Goal: Task Accomplishment & Management: Complete application form

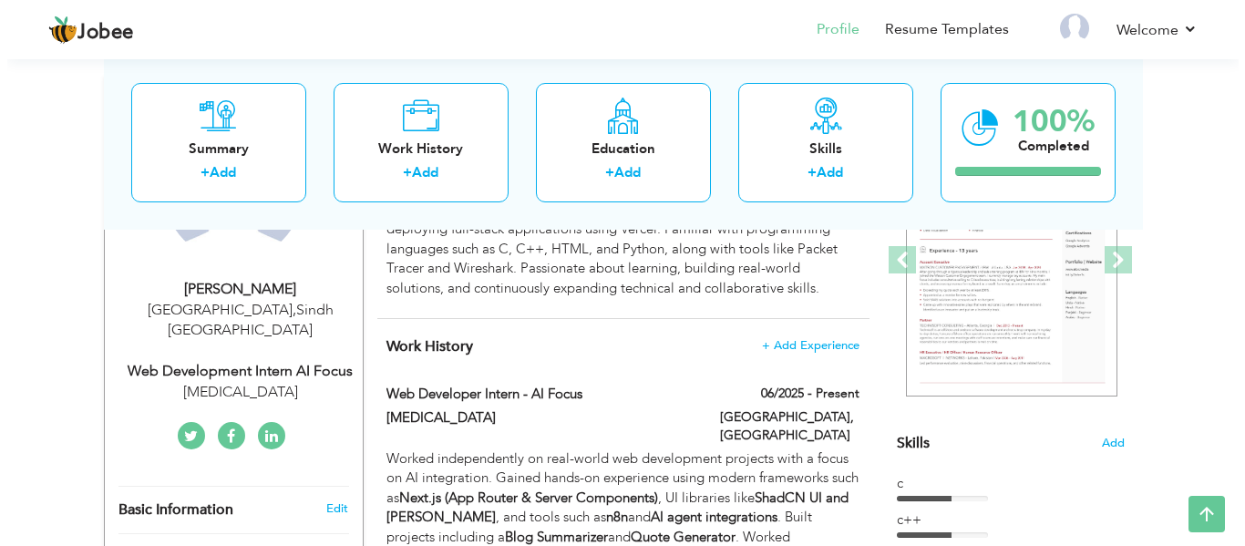
scroll to position [251, 0]
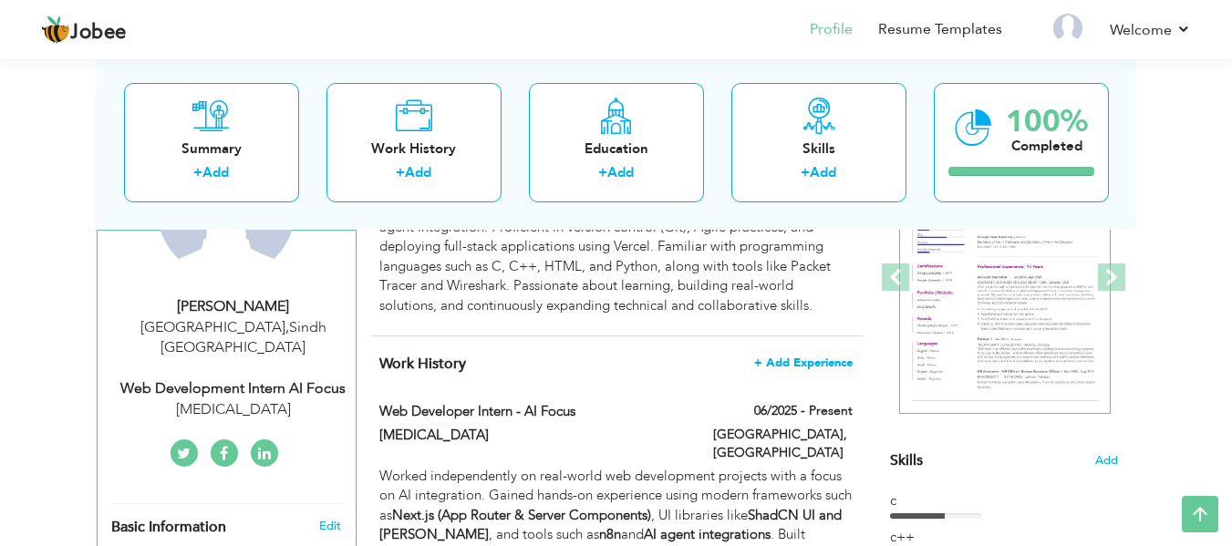
click at [804, 369] on span "+ Add Experience" at bounding box center [803, 362] width 98 height 13
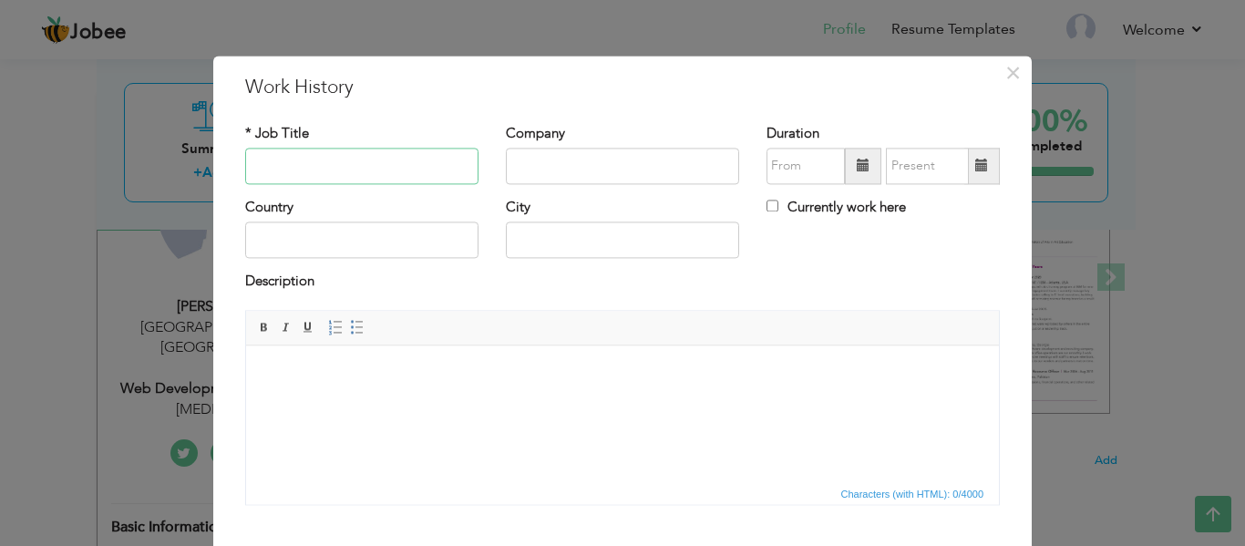
click at [289, 160] on input "text" at bounding box center [361, 166] width 233 height 36
type input "Machine learning"
click at [527, 176] on input "text" at bounding box center [622, 166] width 233 height 36
type input "Elevvo Pathways"
click at [335, 234] on input "text" at bounding box center [361, 240] width 233 height 36
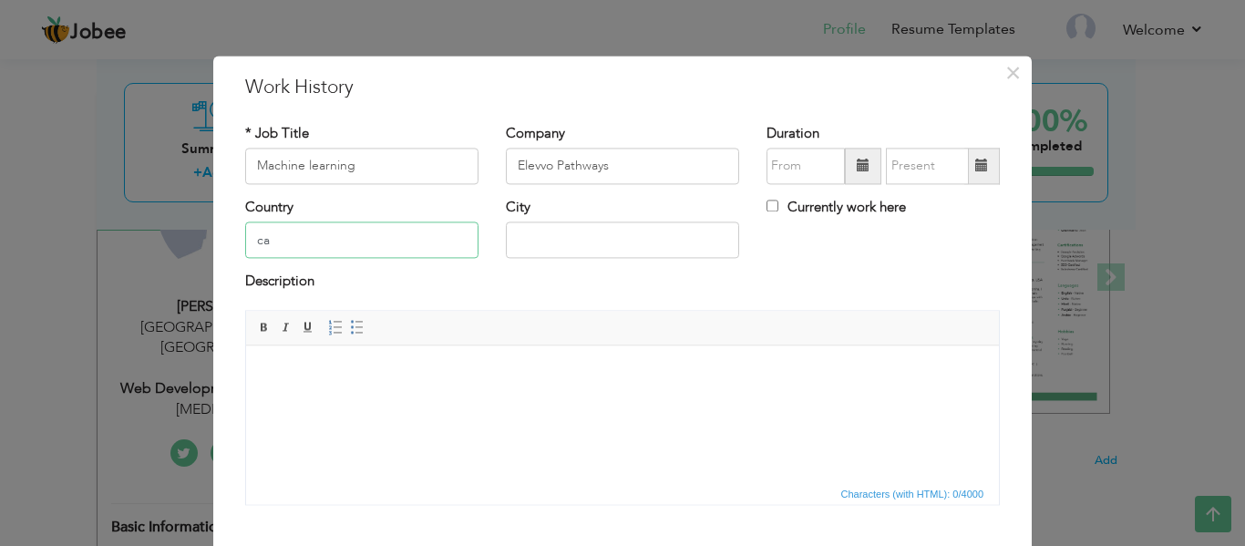
type input "c"
type input "[GEOGRAPHIC_DATA]"
click at [564, 233] on input "text" at bounding box center [622, 240] width 233 height 36
type input "Cairo"
click at [767, 203] on input "Currently work here" at bounding box center [773, 206] width 12 height 12
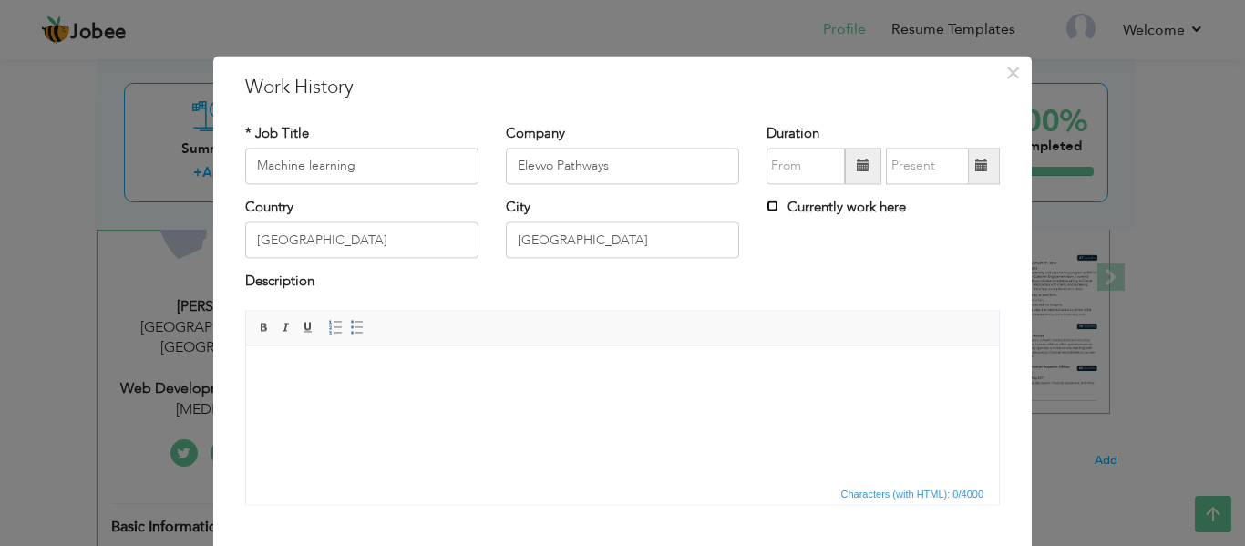
checkbox input "true"
click at [857, 171] on span at bounding box center [863, 166] width 13 height 13
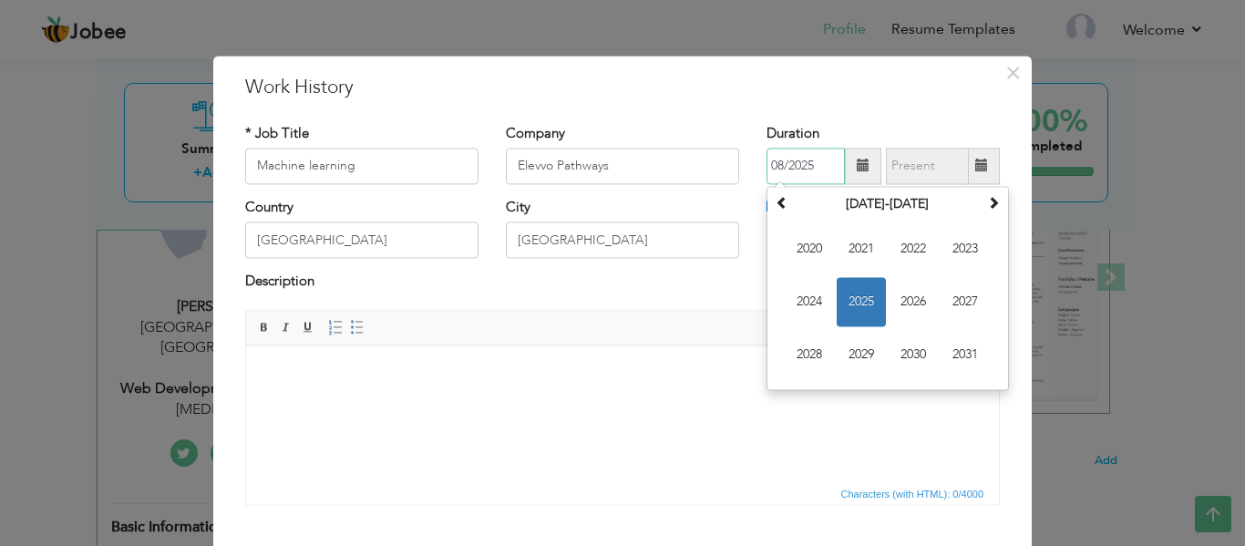
click at [860, 298] on span "2025" at bounding box center [861, 301] width 49 height 49
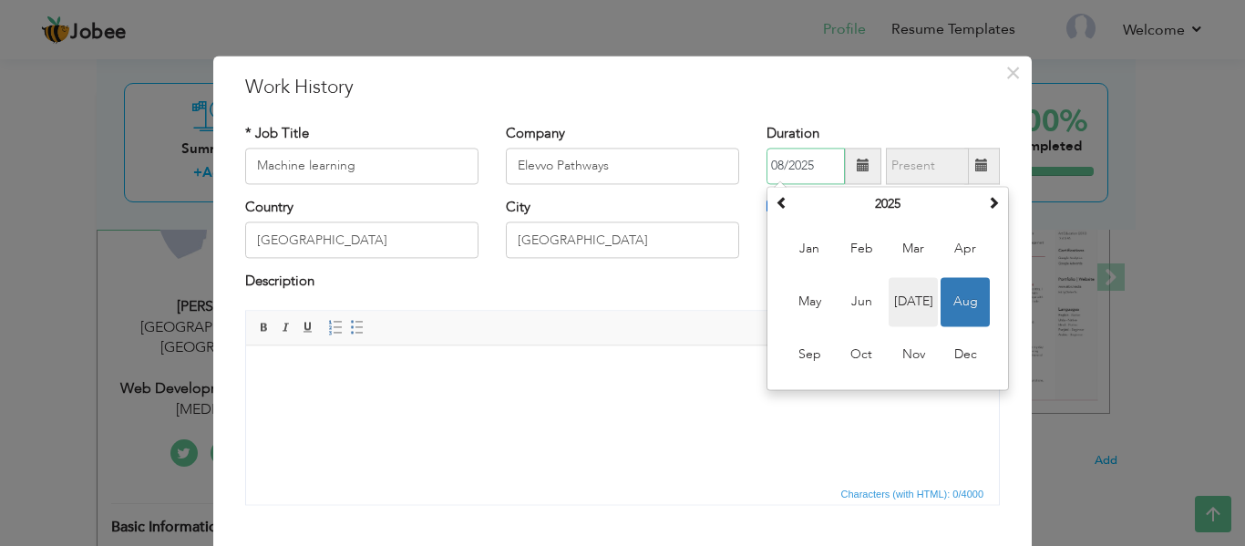
click at [905, 293] on span "Jul" at bounding box center [913, 301] width 49 height 49
type input "07/2025"
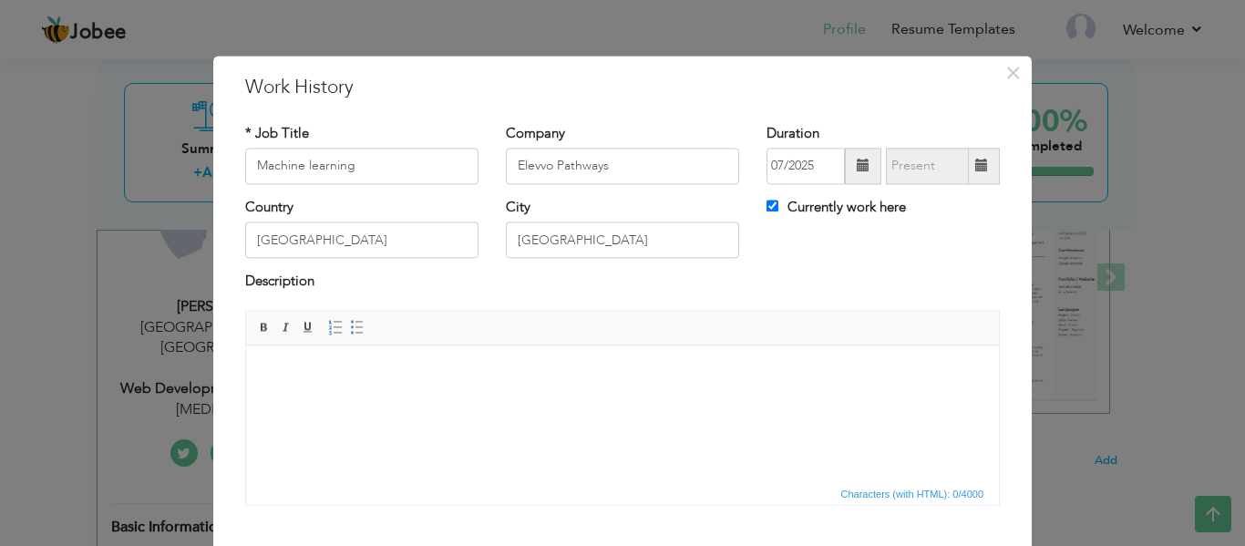
click at [966, 167] on span at bounding box center [982, 166] width 36 height 36
click at [594, 401] on html at bounding box center [622, 373] width 753 height 56
click at [401, 385] on html at bounding box center [622, 373] width 753 height 56
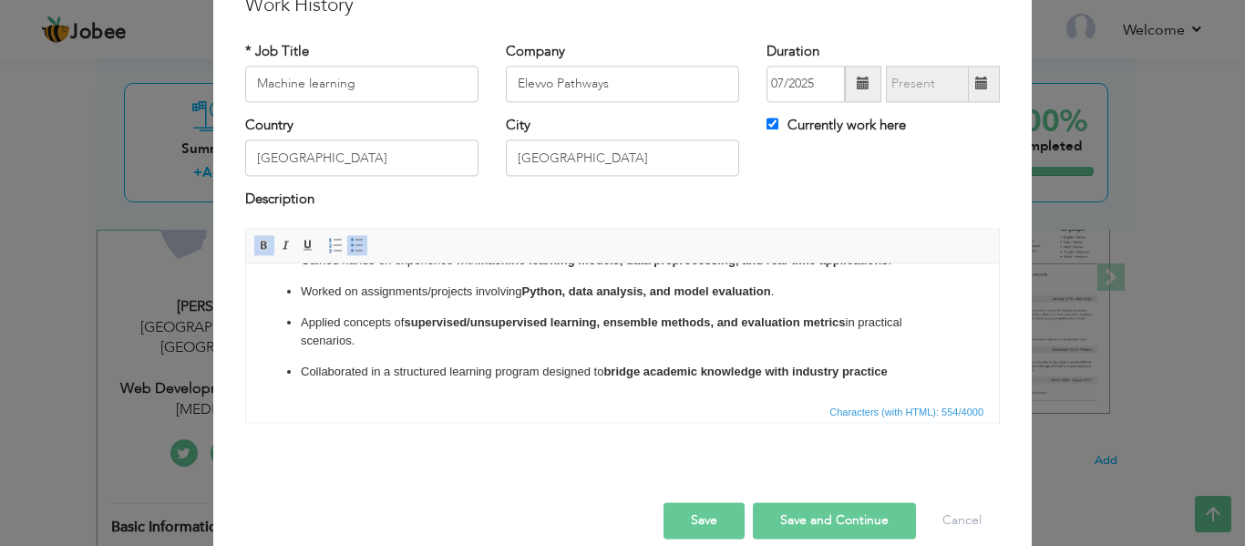
scroll to position [107, 0]
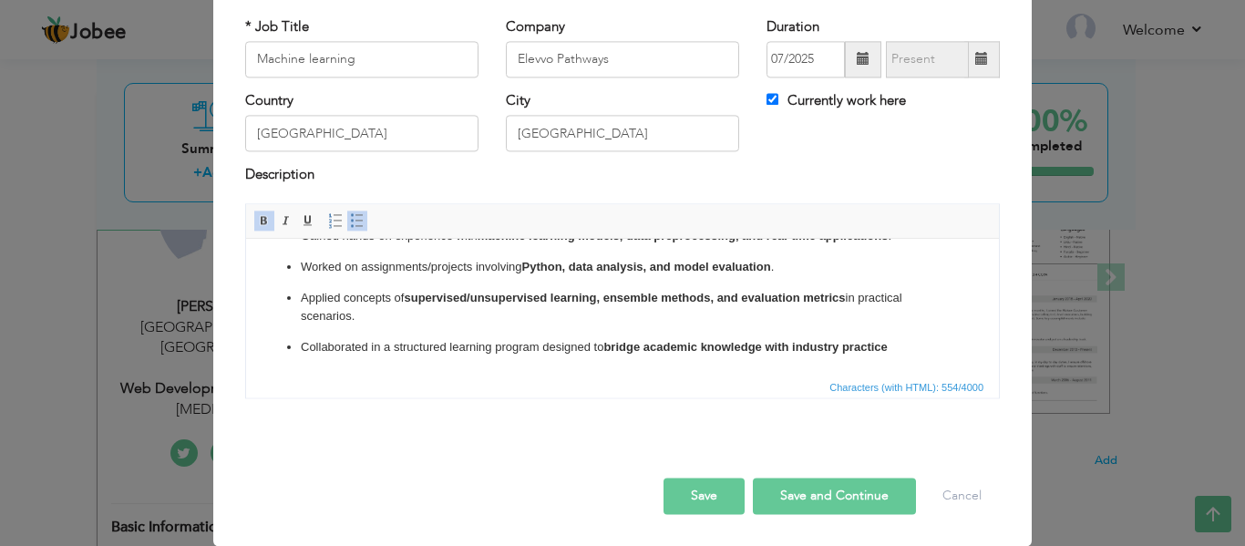
click at [809, 488] on button "Save and Continue" at bounding box center [834, 496] width 163 height 36
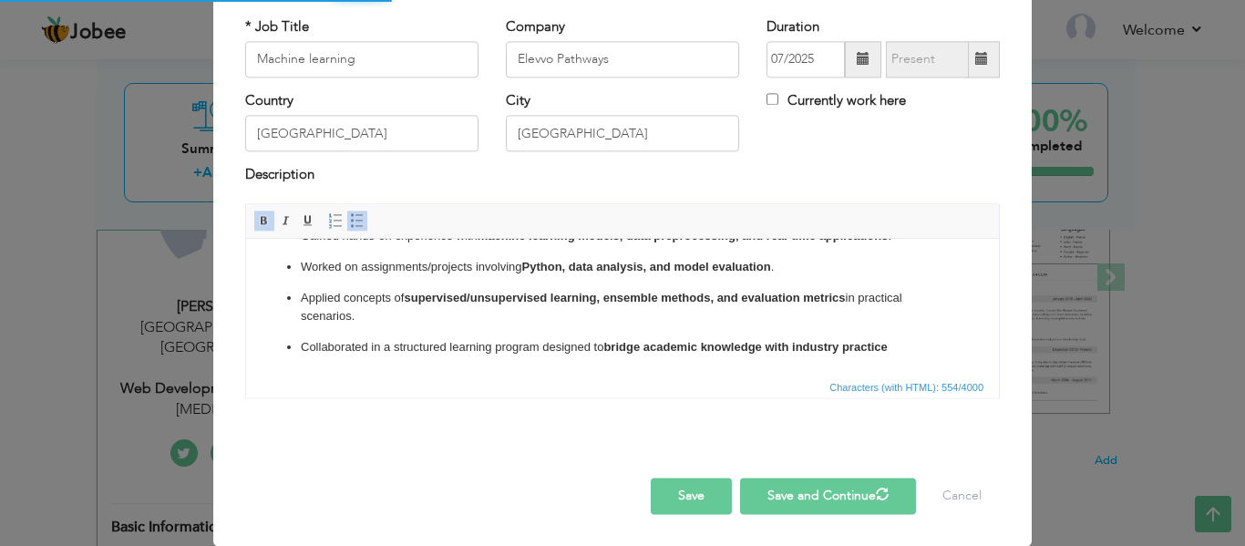
checkbox input "false"
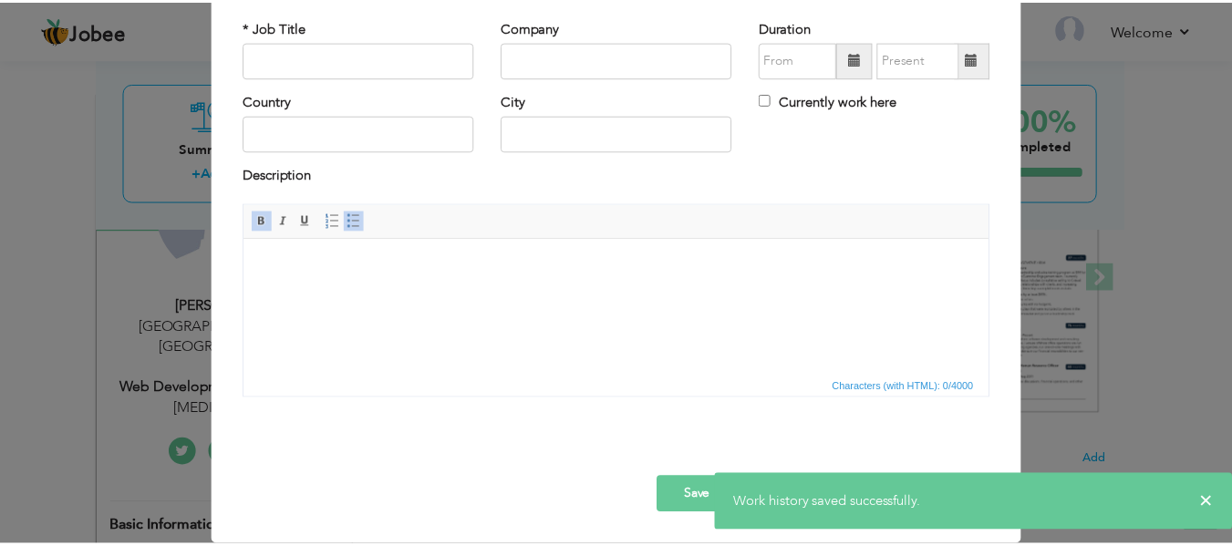
scroll to position [0, 0]
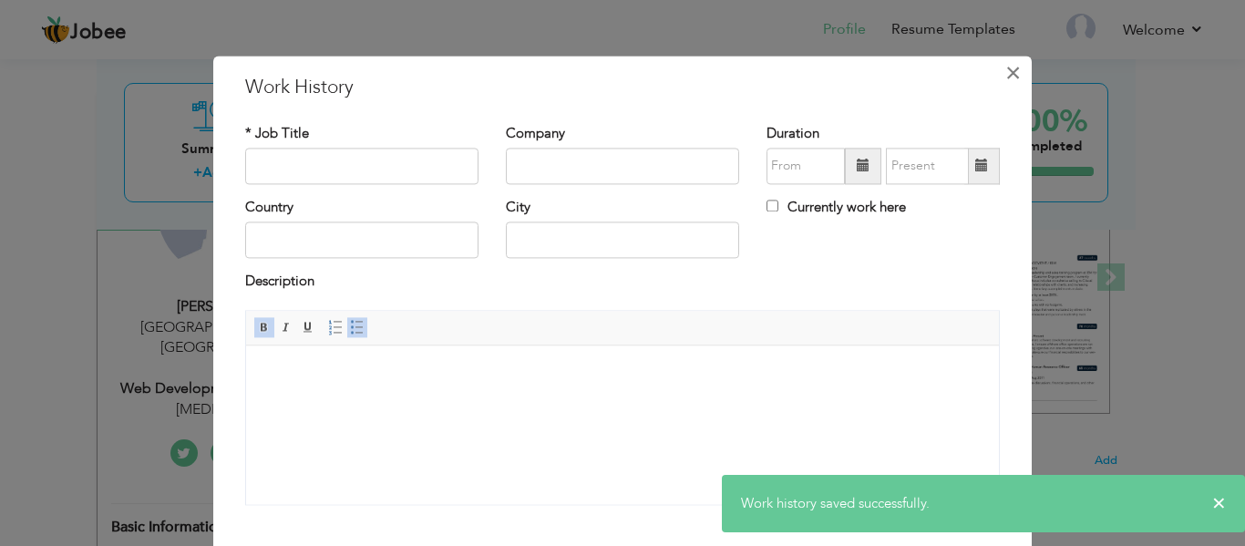
click at [1005, 79] on span "×" at bounding box center [1012, 73] width 15 height 33
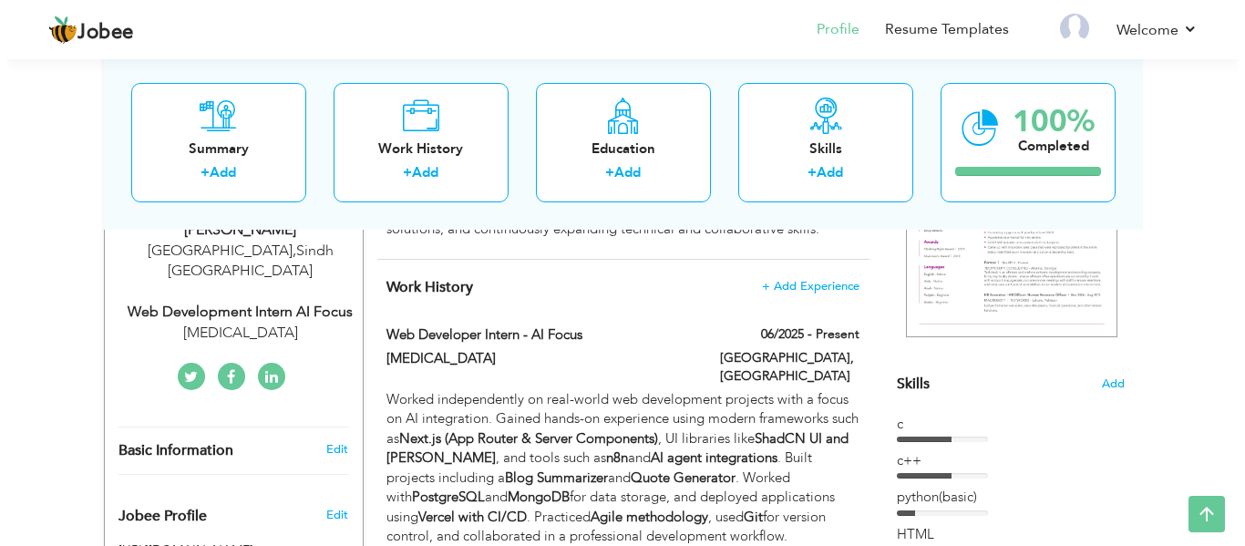
scroll to position [376, 0]
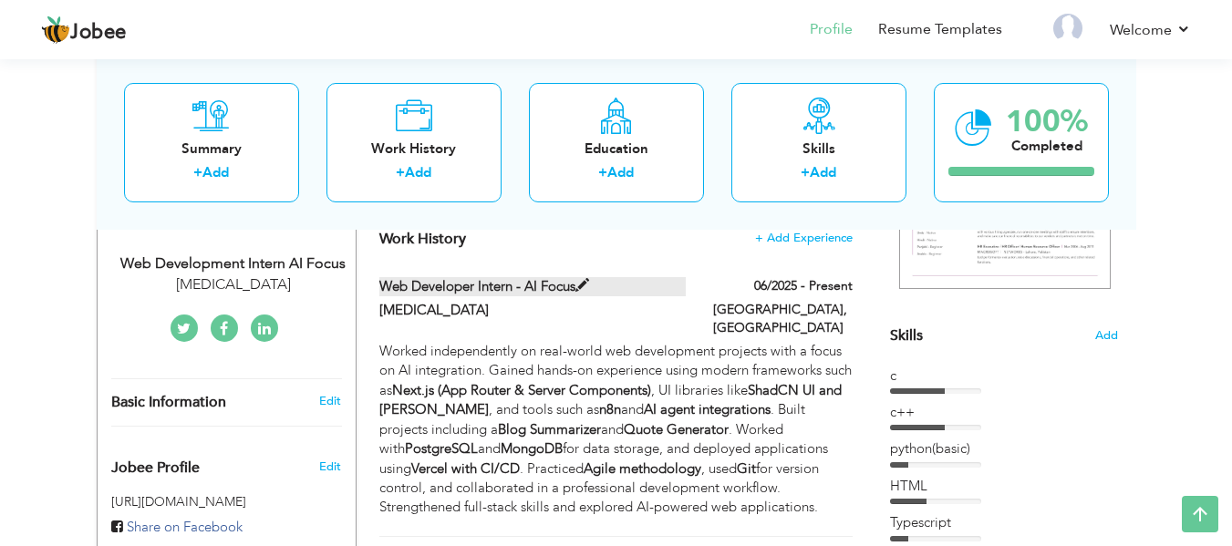
click at [583, 283] on span at bounding box center [582, 286] width 14 height 14
type input "Web Developer Intern - AI focus"
type input "[MEDICAL_DATA]"
type input "06/2025"
type input "[GEOGRAPHIC_DATA]"
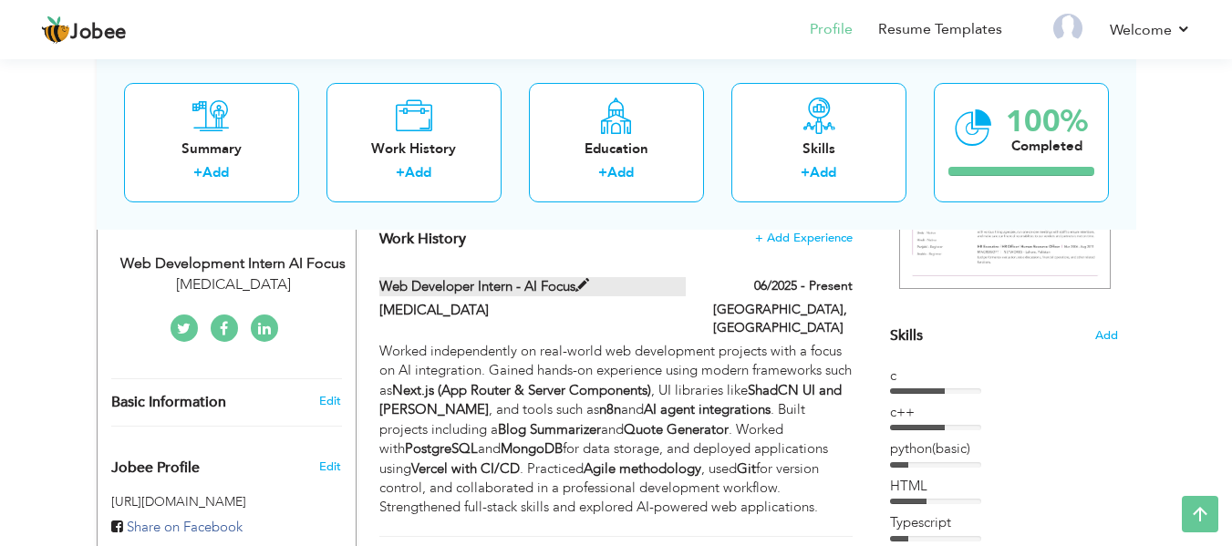
type input "[GEOGRAPHIC_DATA]"
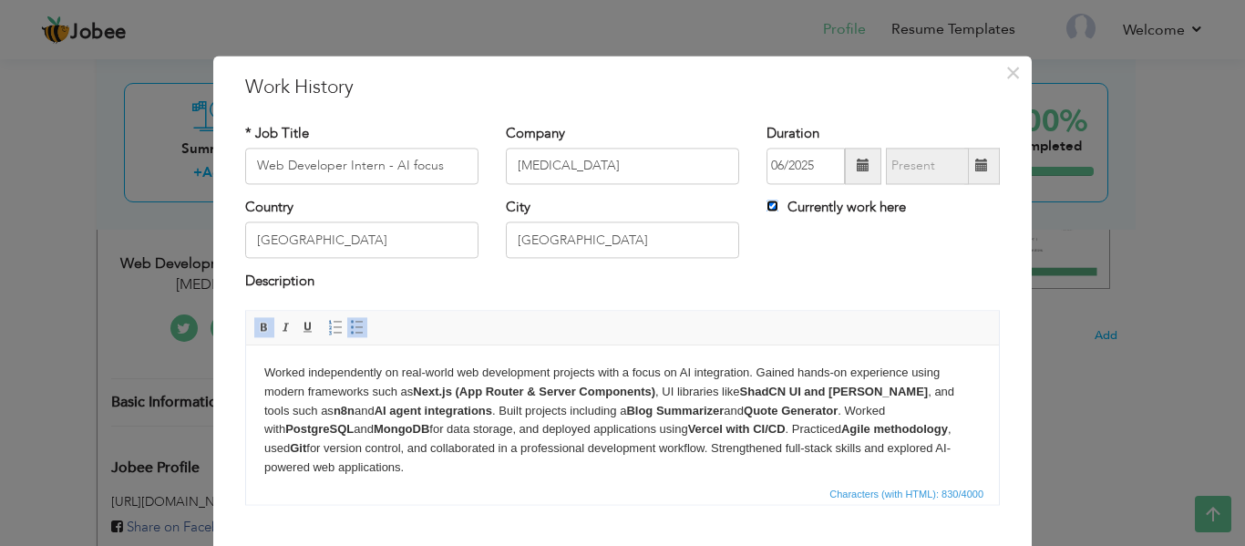
click at [770, 202] on input "Currently work here" at bounding box center [773, 206] width 12 height 12
checkbox input "false"
click at [975, 165] on span at bounding box center [981, 166] width 13 height 13
type input "08/2025"
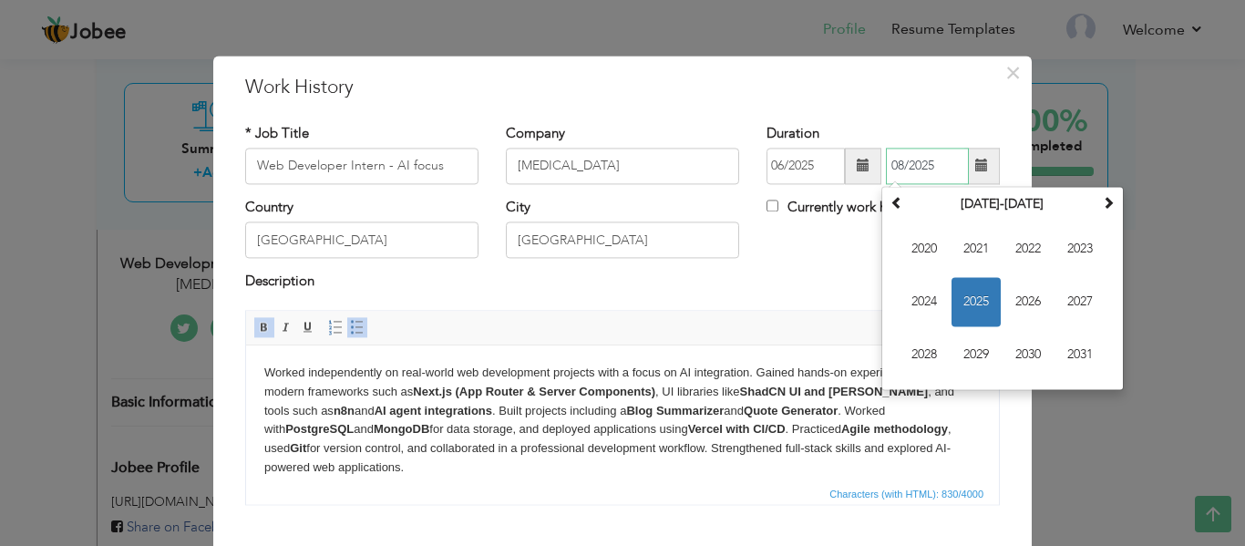
click at [969, 289] on span "2025" at bounding box center [976, 301] width 49 height 49
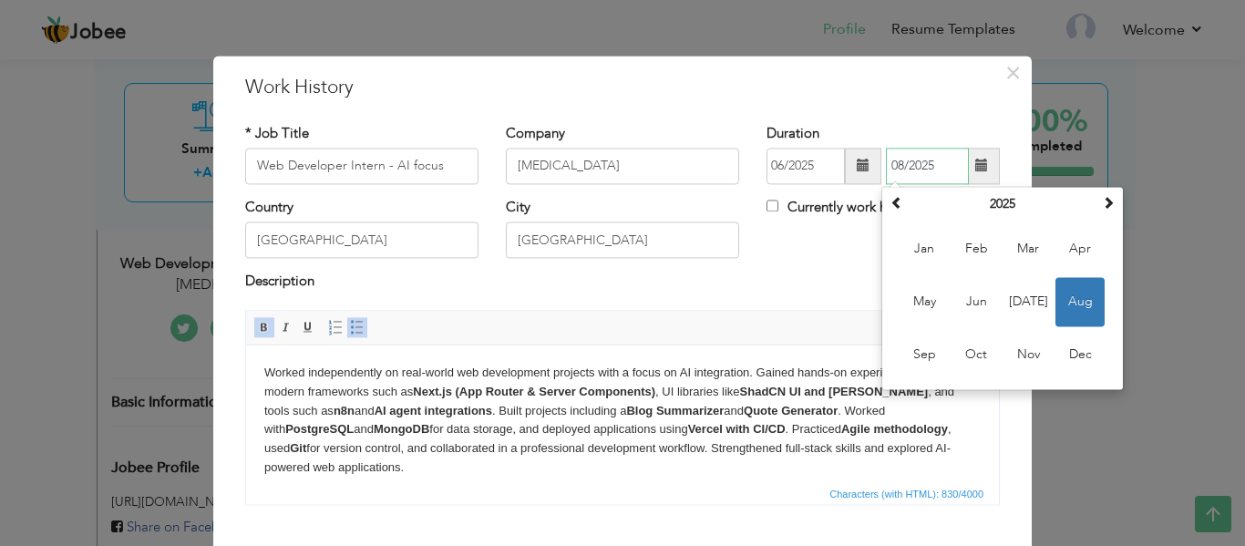
click at [1074, 304] on span "Aug" at bounding box center [1080, 301] width 49 height 49
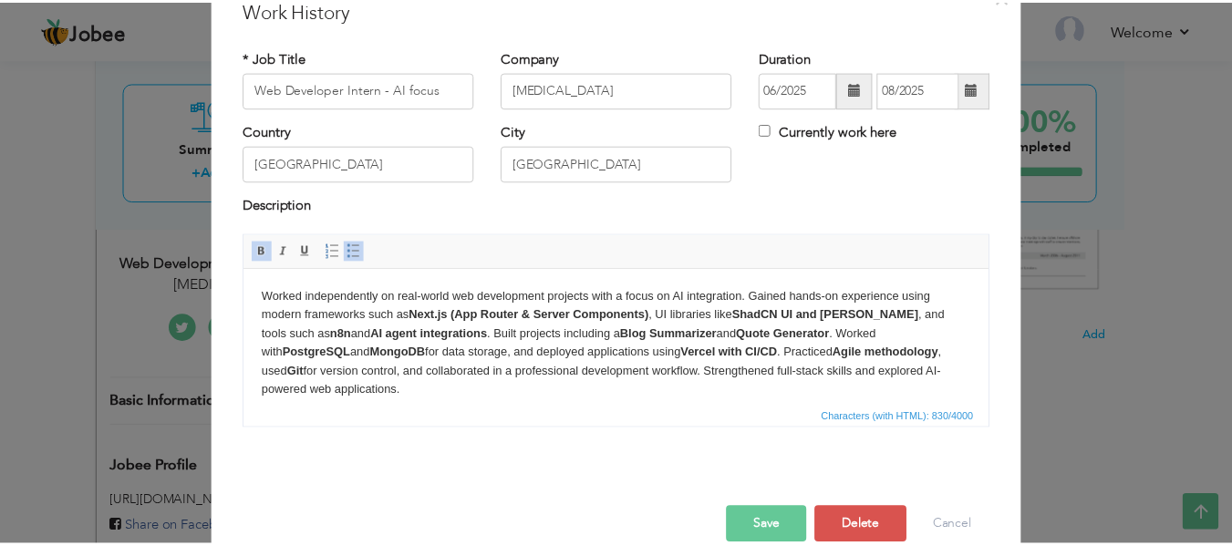
scroll to position [107, 0]
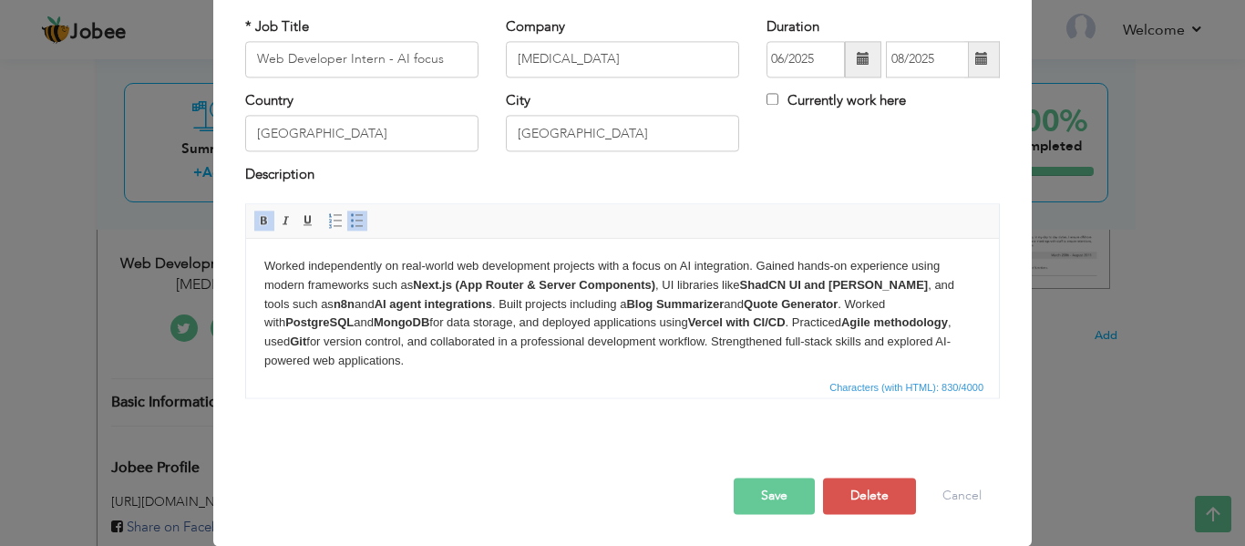
click at [781, 497] on button "Save" at bounding box center [774, 496] width 81 height 36
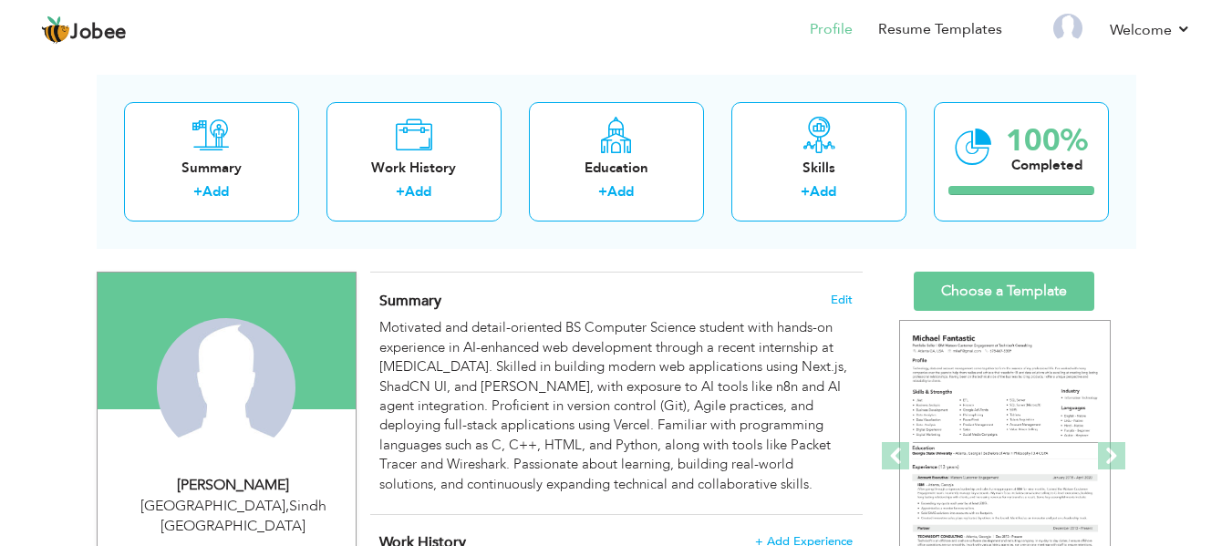
scroll to position [85, 0]
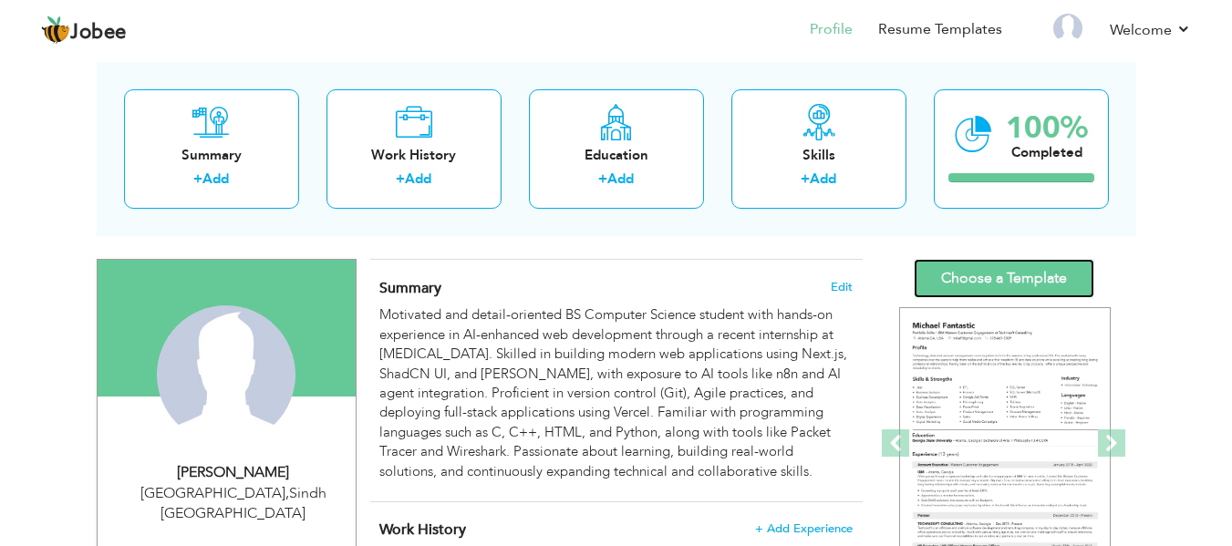
click at [1021, 263] on link "Choose a Template" at bounding box center [1003, 278] width 180 height 39
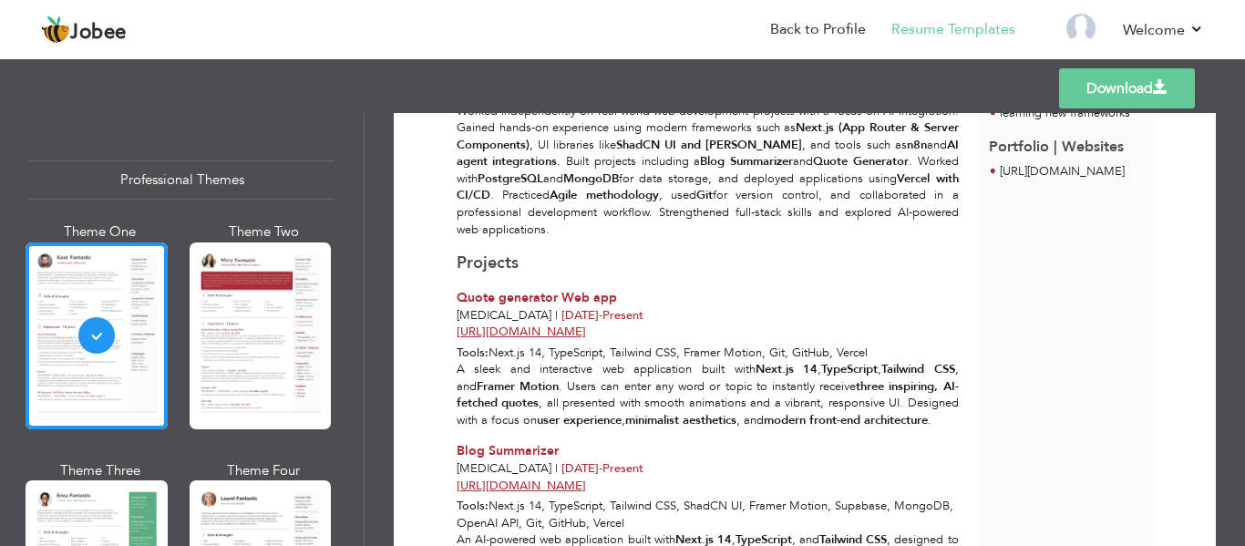
scroll to position [476, 0]
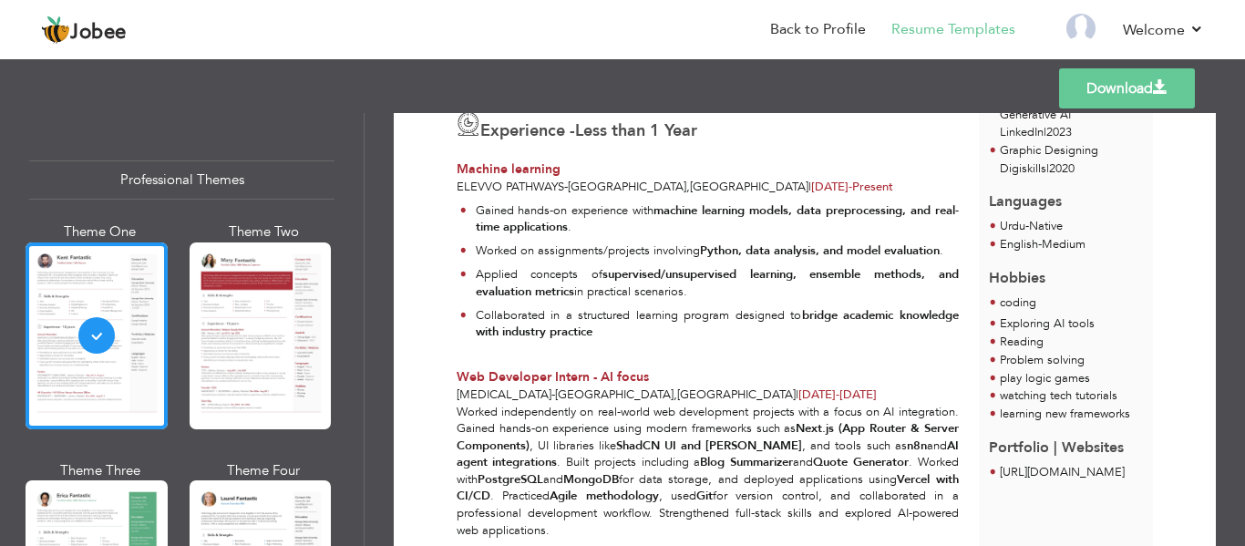
click at [21, 99] on div "Templates Download" at bounding box center [622, 88] width 1245 height 58
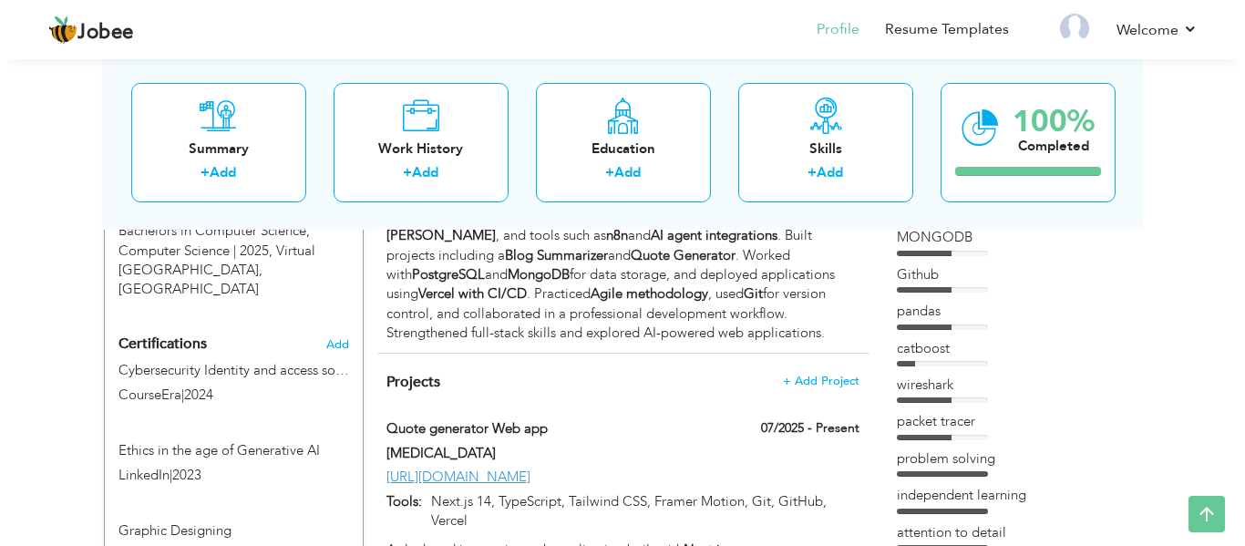
scroll to position [840, 0]
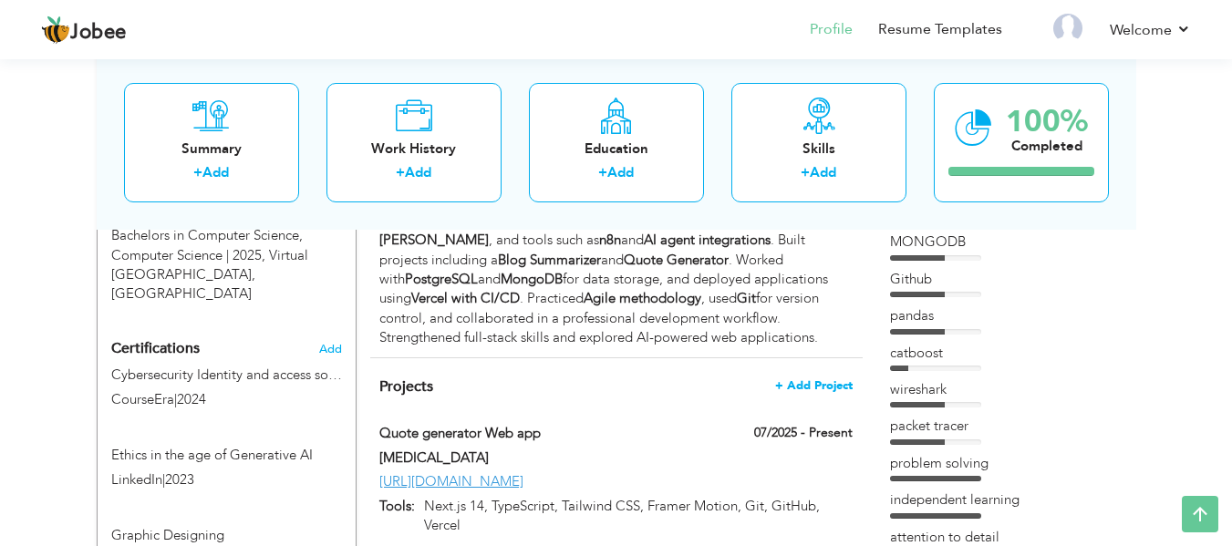
click at [802, 379] on span "+ Add Project" at bounding box center [813, 385] width 77 height 13
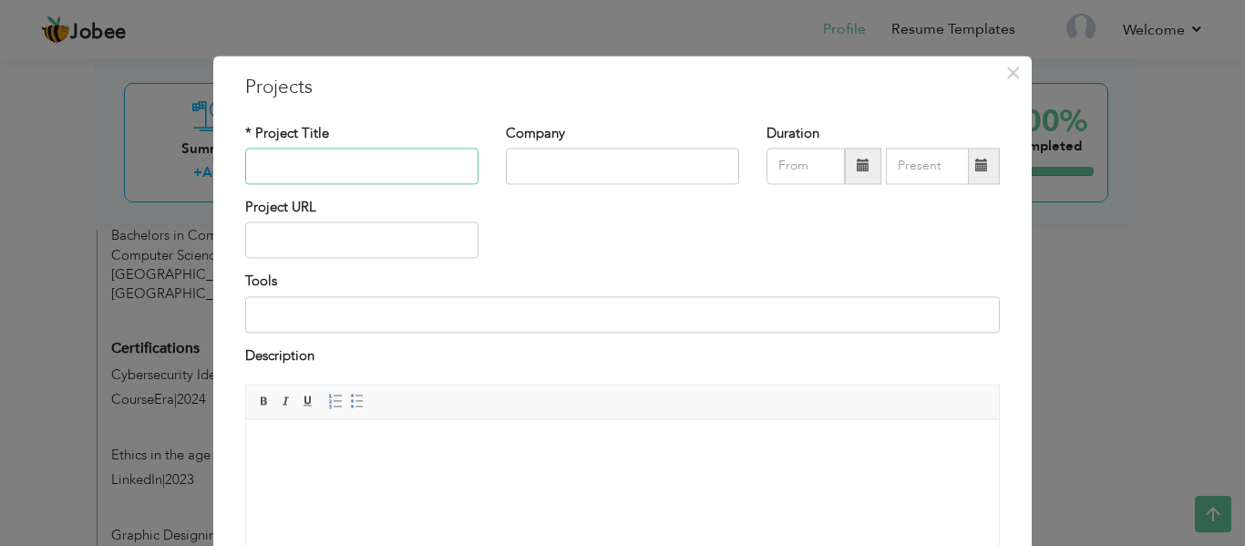
click at [294, 163] on input "text" at bounding box center [361, 166] width 233 height 36
type input "Mental Health Tracker"
drag, startPoint x: 535, startPoint y: 185, endPoint x: 603, endPoint y: 154, distance: 75.1
click at [603, 154] on div "Company" at bounding box center [622, 161] width 261 height 74
click at [603, 154] on input "text" at bounding box center [622, 166] width 233 height 36
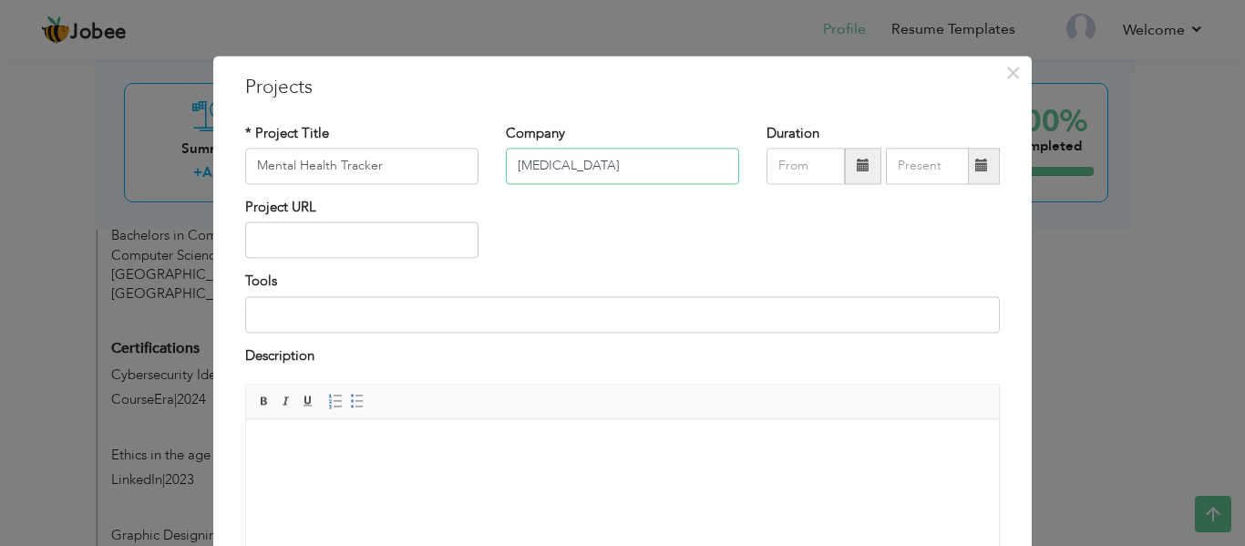
type input "[MEDICAL_DATA]"
click at [323, 251] on input "text" at bounding box center [361, 240] width 233 height 36
click at [350, 236] on input "text" at bounding box center [361, 240] width 233 height 36
paste input "[URL][DOMAIN_NAME]"
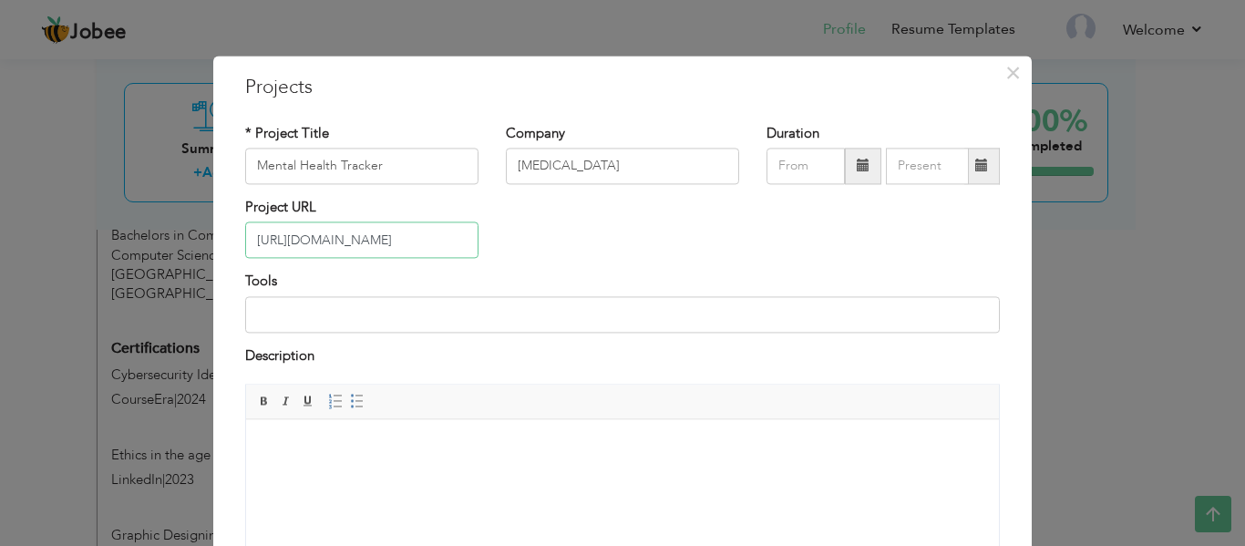
type input "[URL][DOMAIN_NAME]"
click at [308, 318] on input at bounding box center [622, 314] width 755 height 36
paste input "React, Next.js, Tailwind CSS, ShadCN UI, Recharts, Framer Motion, Supabase/Mong…"
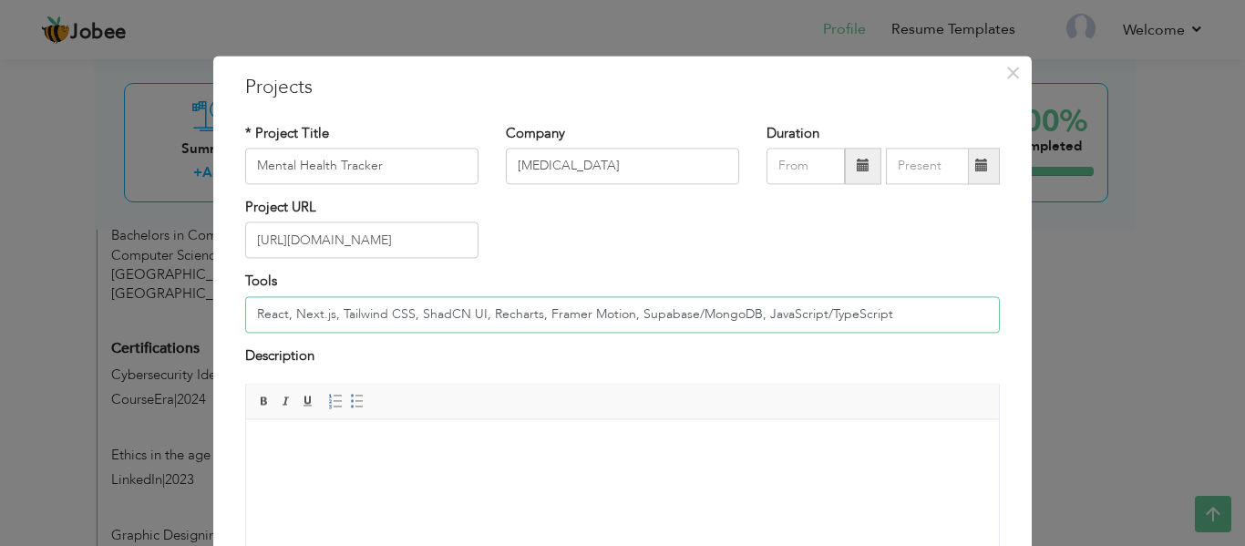
type input "React, Next.js, Tailwind CSS, ShadCN UI, Recharts, Framer Motion, Supabase/Mong…"
click at [376, 469] on html at bounding box center [622, 447] width 753 height 56
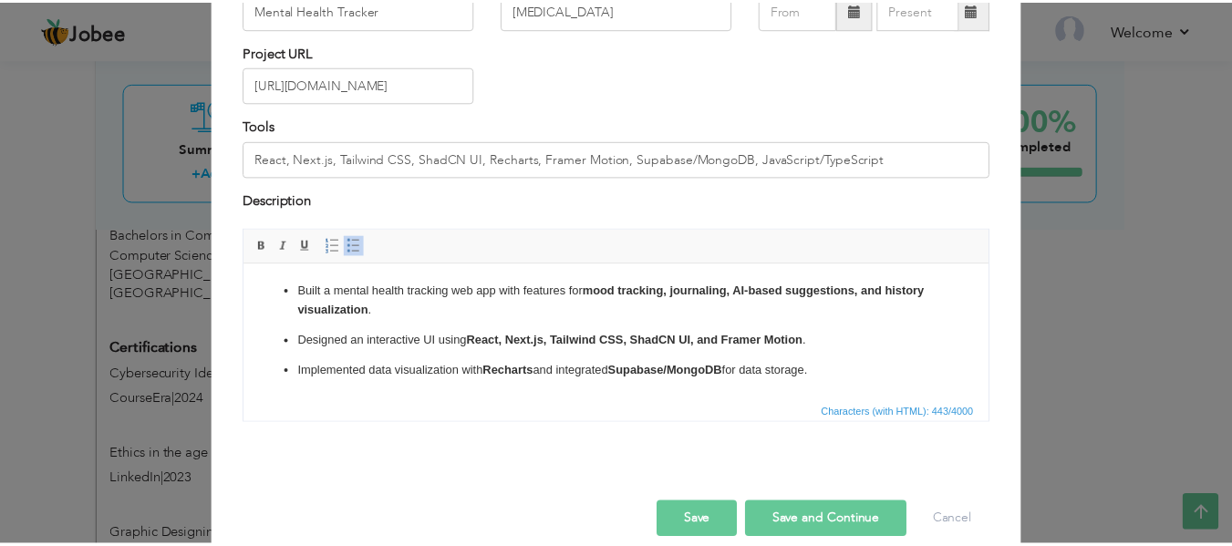
scroll to position [181, 0]
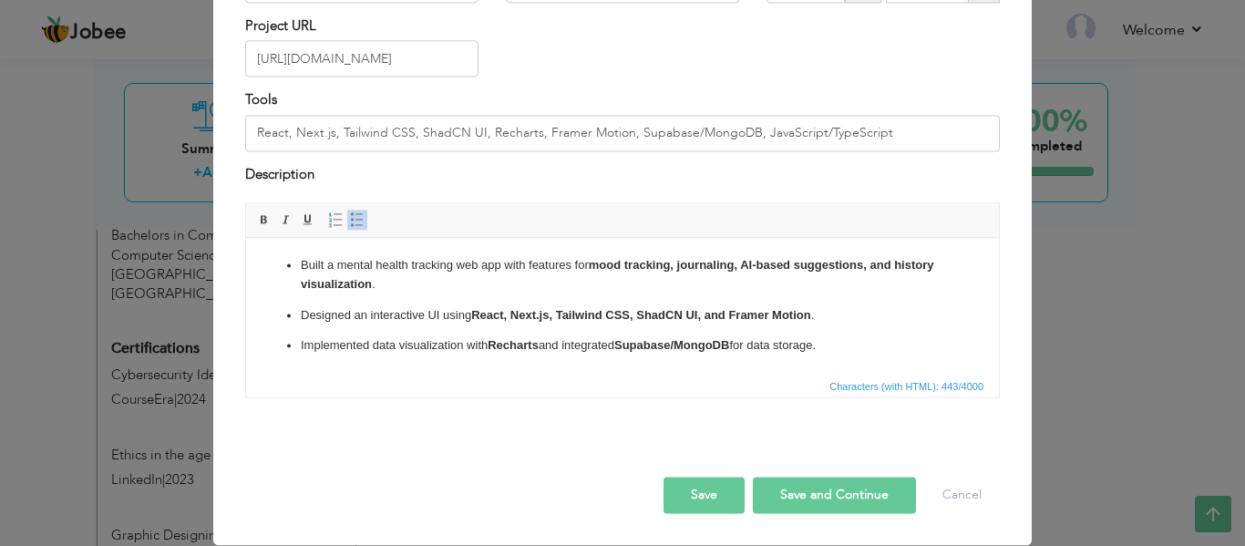
click at [705, 499] on button "Save" at bounding box center [704, 496] width 81 height 36
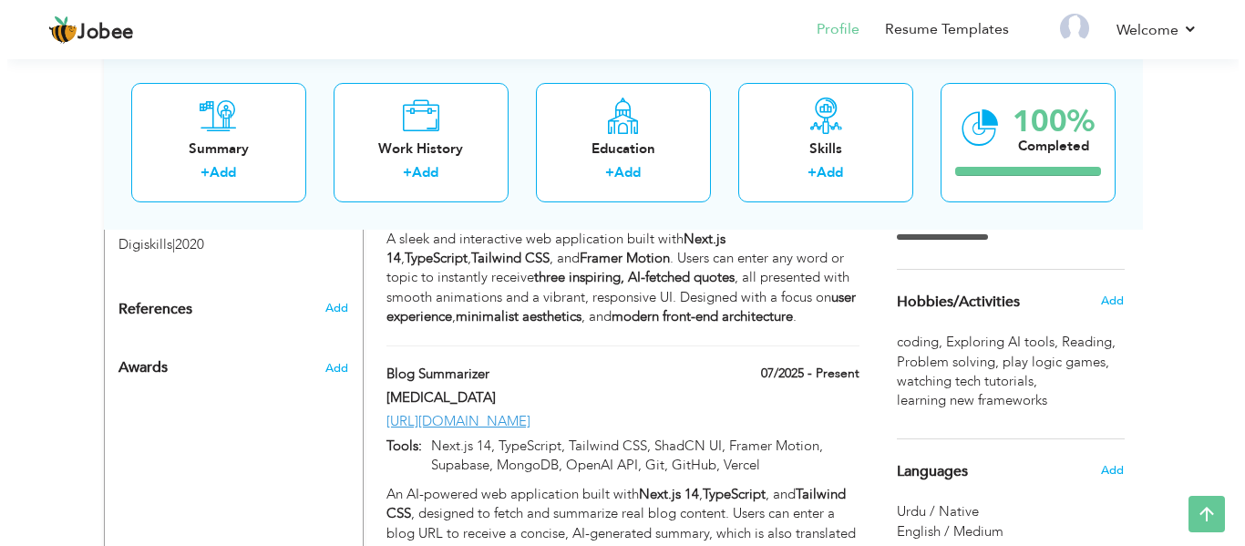
scroll to position [1124, 0]
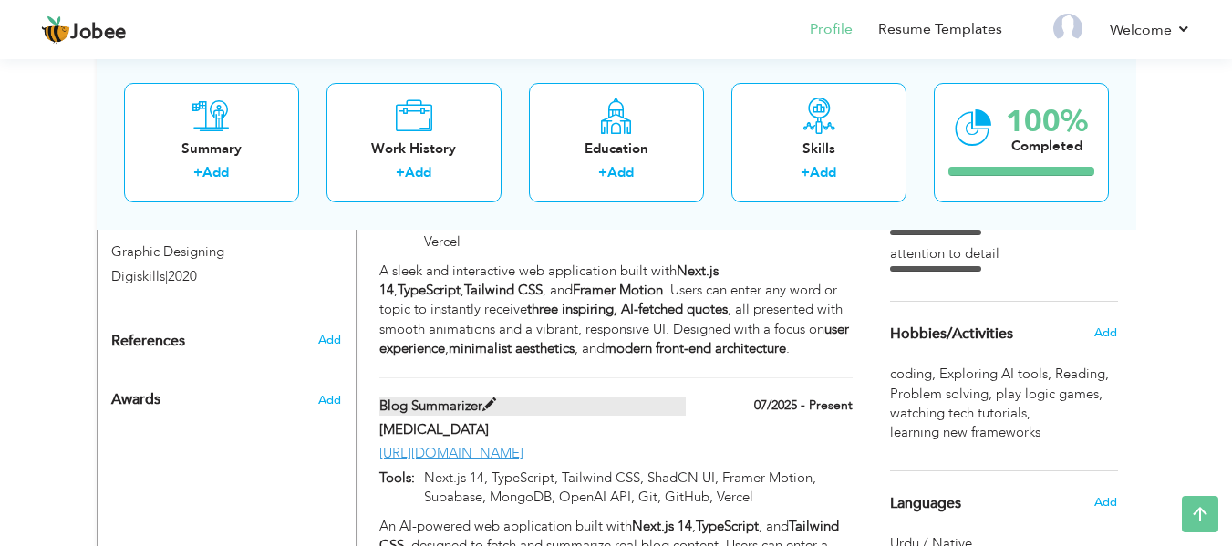
click at [475, 397] on label "Blog Summarizer" at bounding box center [532, 406] width 306 height 19
type input "Blog Summarizer"
type input "07/2025"
type input "[URL][DOMAIN_NAME]"
type input "Next.js 14, TypeScript, Tailwind CSS, ShadCN UI, Framer Motion, Supabase, Mongo…"
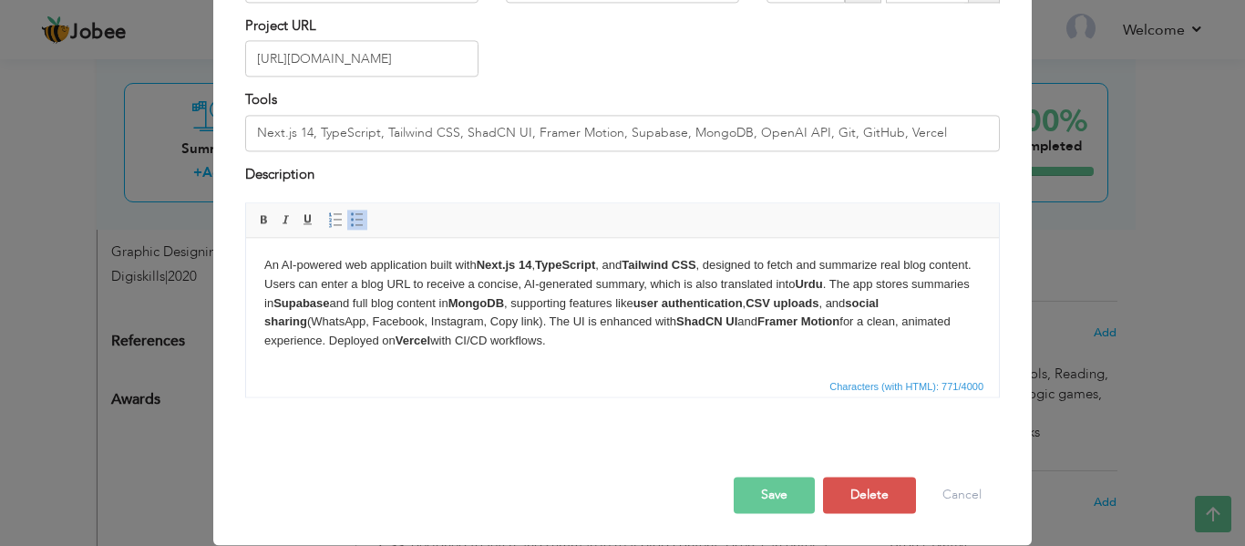
scroll to position [0, 0]
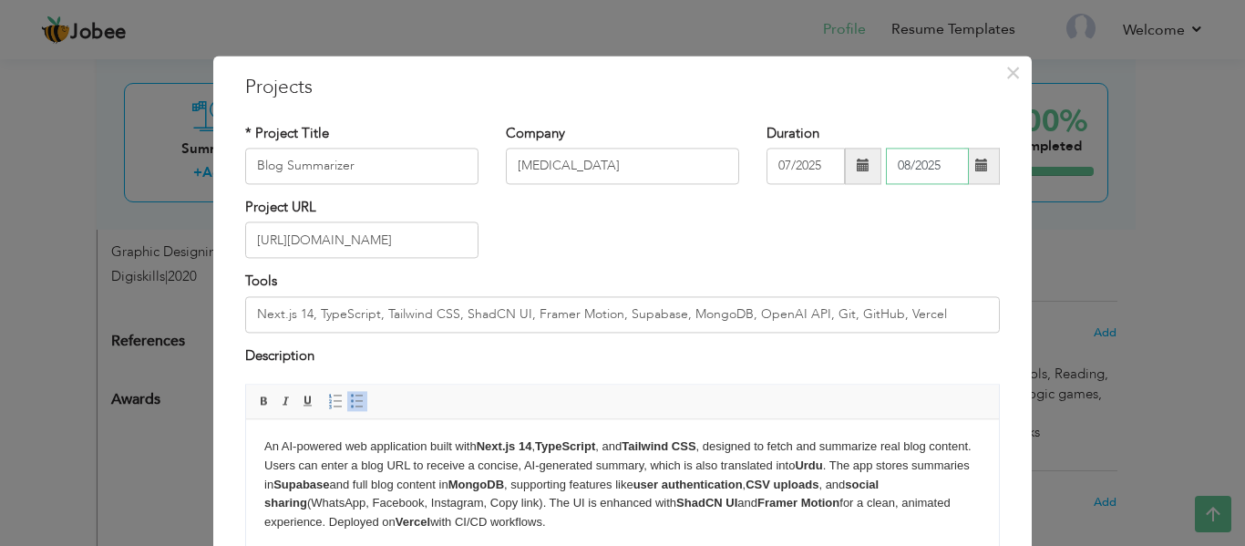
click at [962, 175] on input "08/2025" at bounding box center [927, 166] width 83 height 36
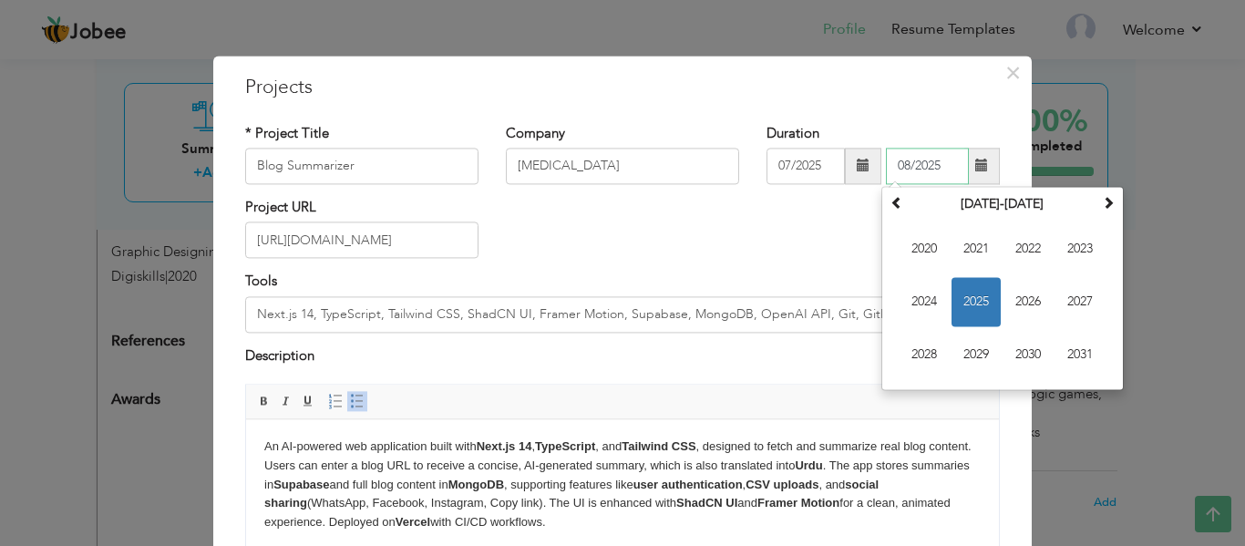
click at [969, 303] on span "2025" at bounding box center [976, 301] width 49 height 49
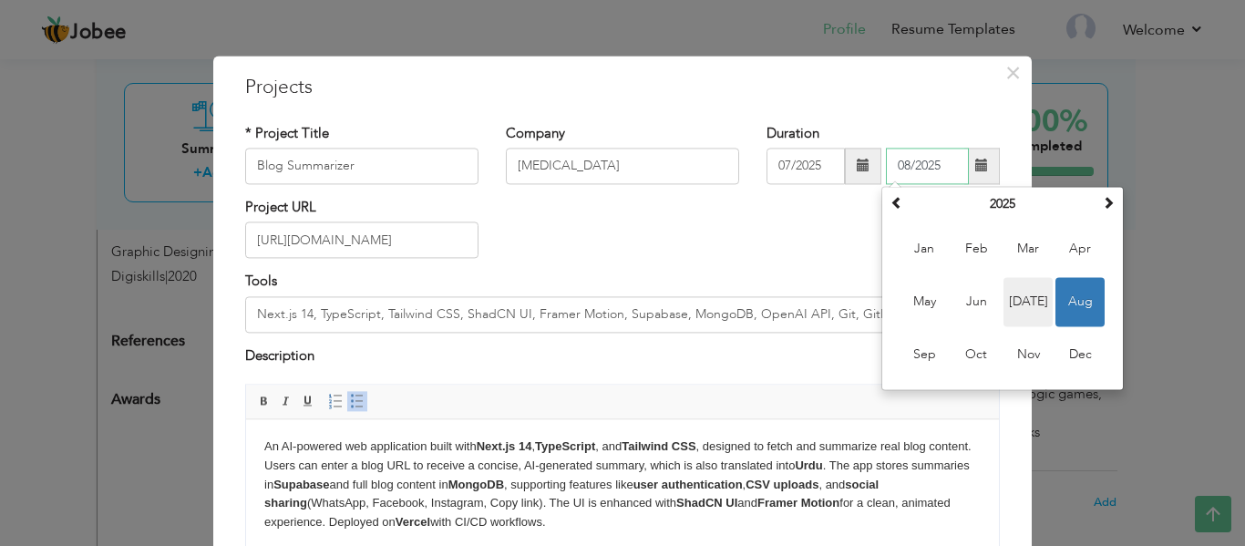
click at [1013, 302] on span "Jul" at bounding box center [1028, 301] width 49 height 49
type input "07/2025"
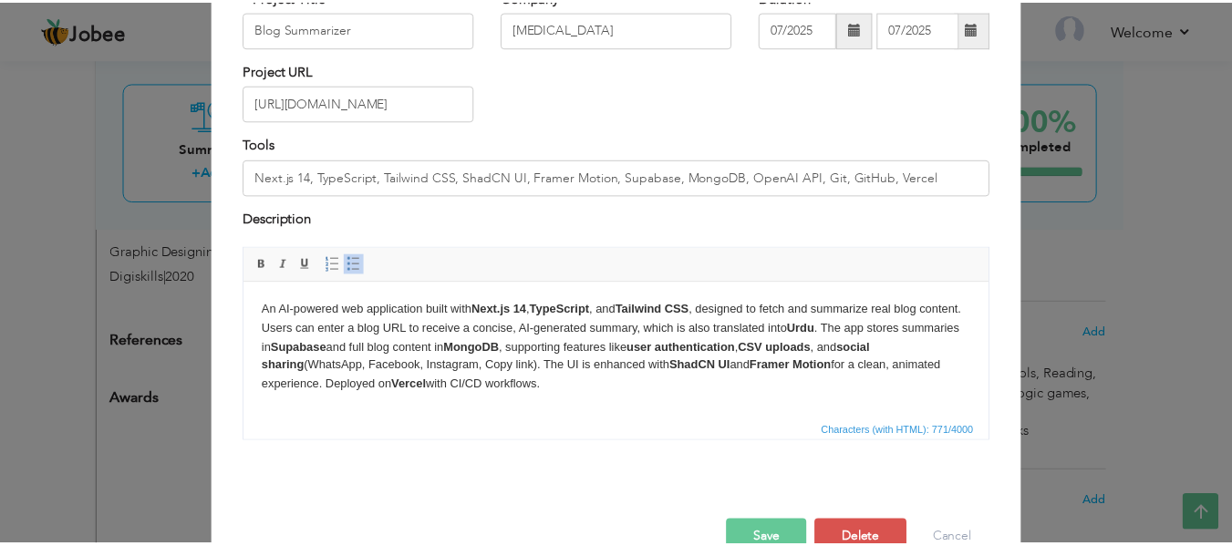
scroll to position [181, 0]
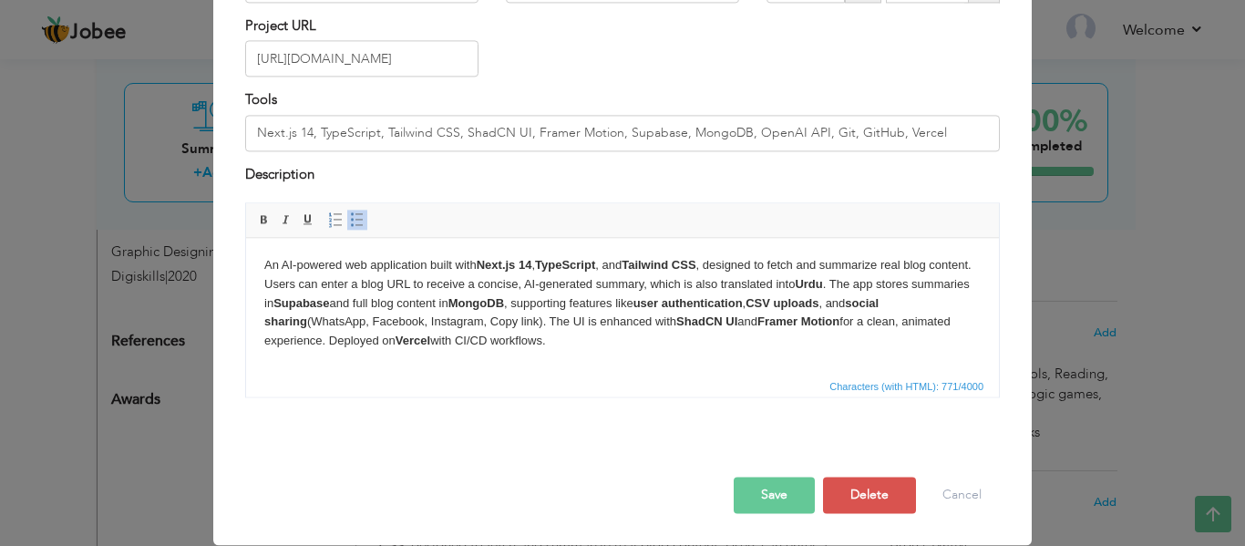
click at [758, 500] on button "Save" at bounding box center [774, 496] width 81 height 36
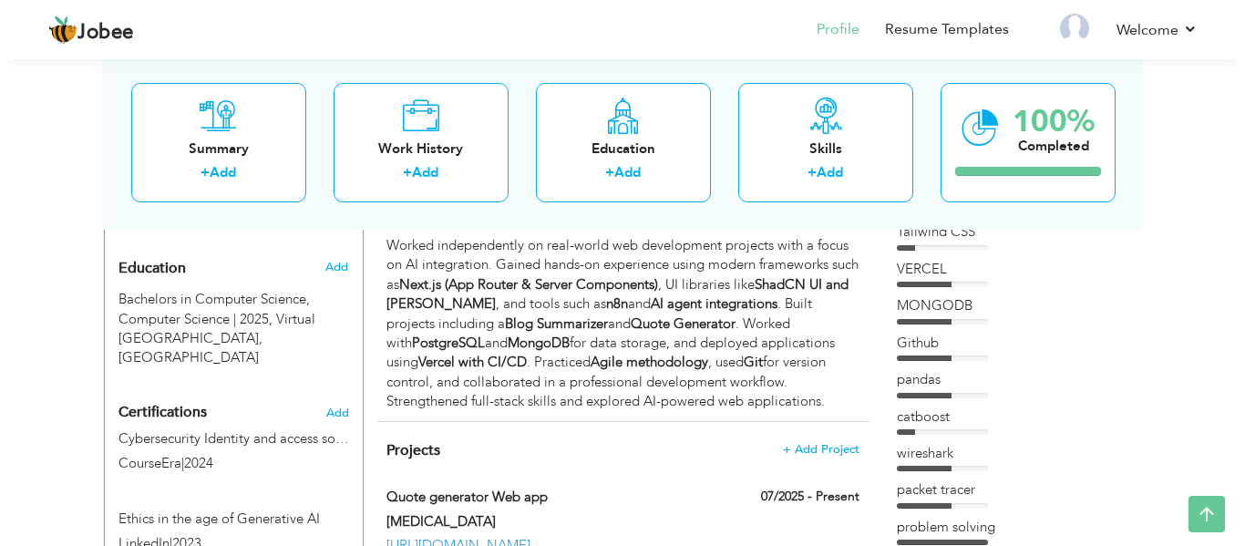
scroll to position [781, 0]
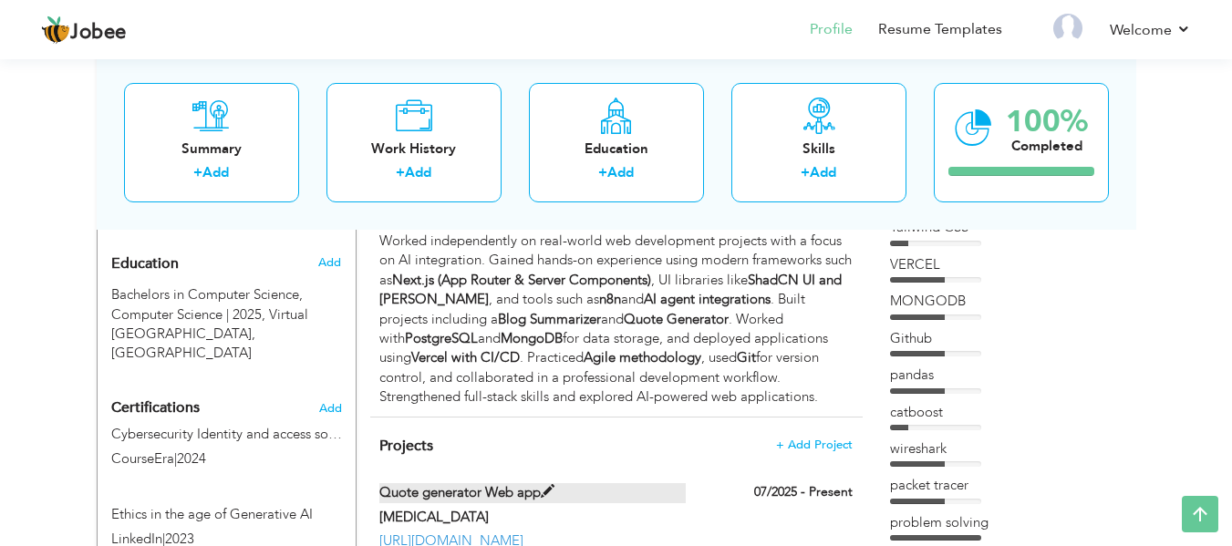
click at [554, 485] on span at bounding box center [548, 492] width 14 height 14
type input "Quote generator Web app"
type input "[URL][DOMAIN_NAME]"
type input "Next.js 14, TypeScript, Tailwind CSS, Framer Motion, Git, GitHub, Vercel"
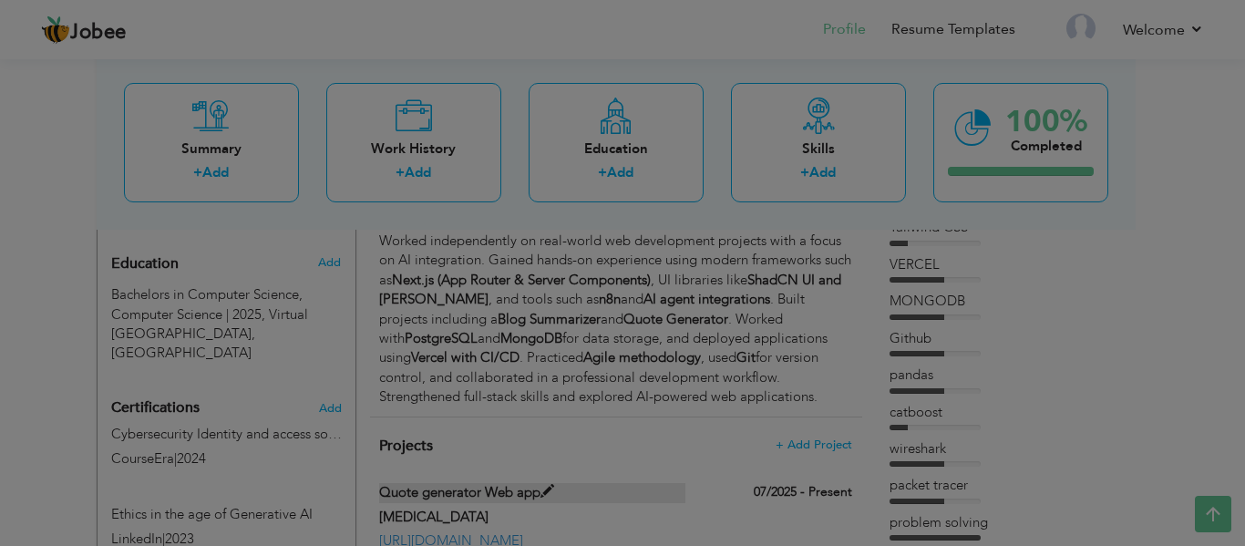
scroll to position [0, 0]
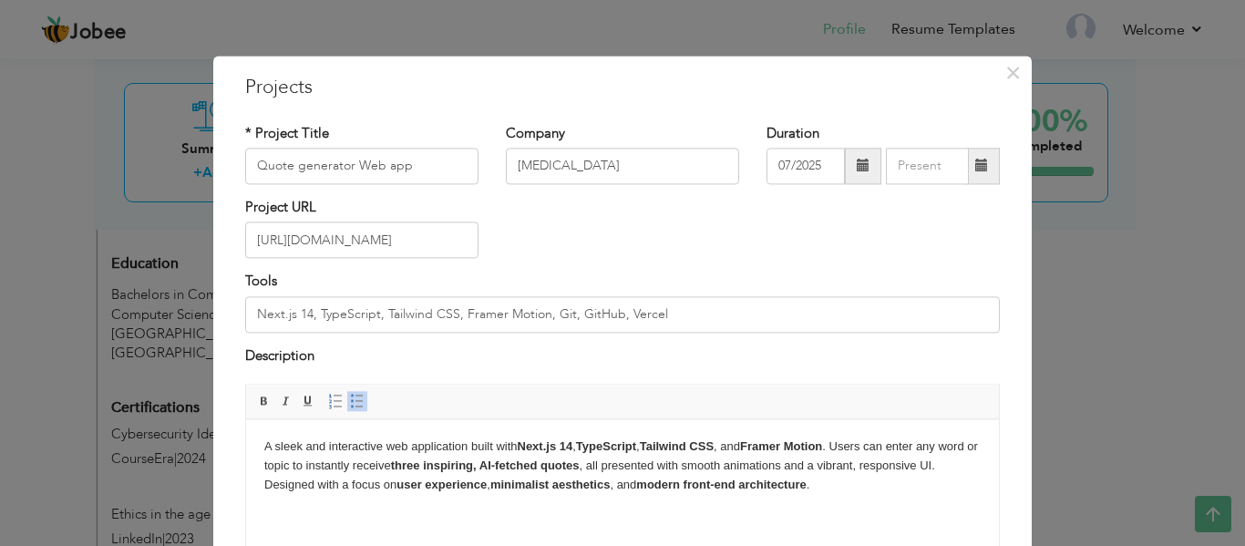
click at [975, 170] on span at bounding box center [981, 166] width 13 height 13
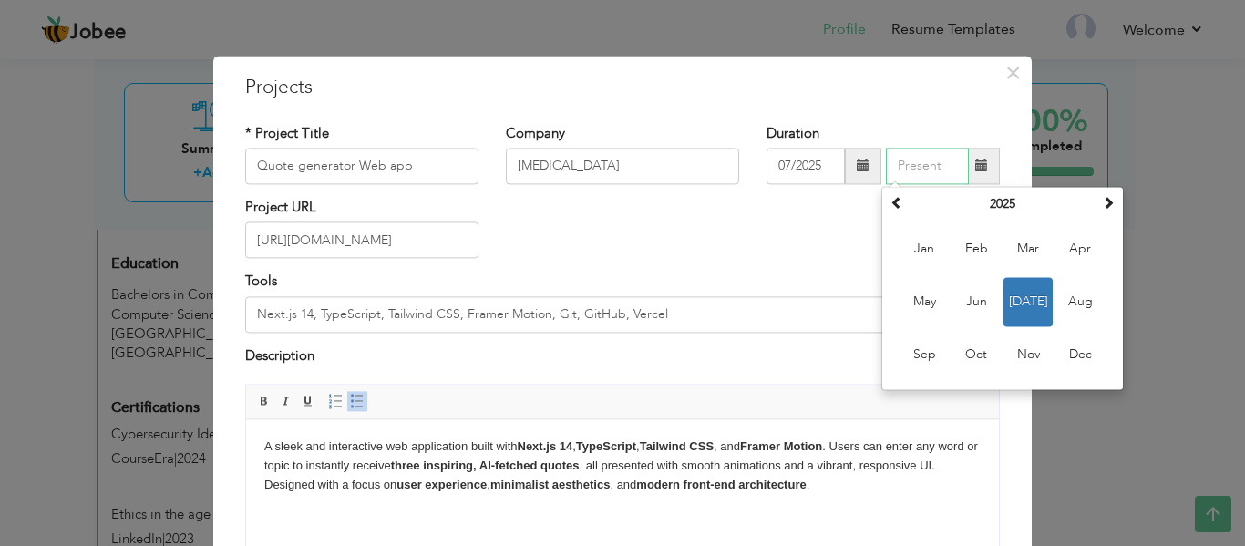
click at [1015, 304] on span "Jul" at bounding box center [1028, 301] width 49 height 49
type input "07/2025"
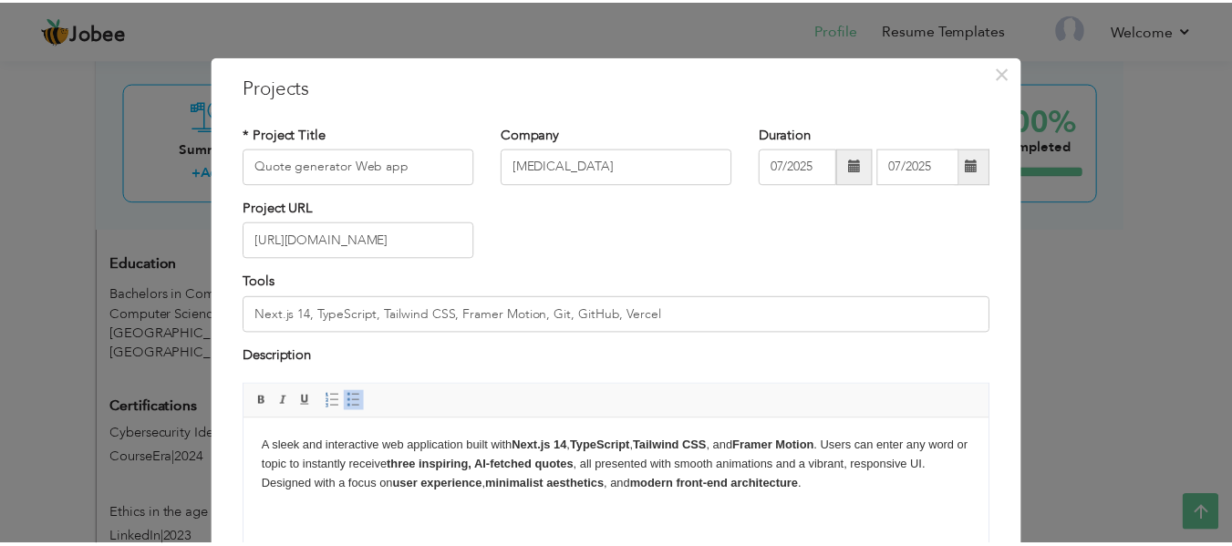
scroll to position [181, 0]
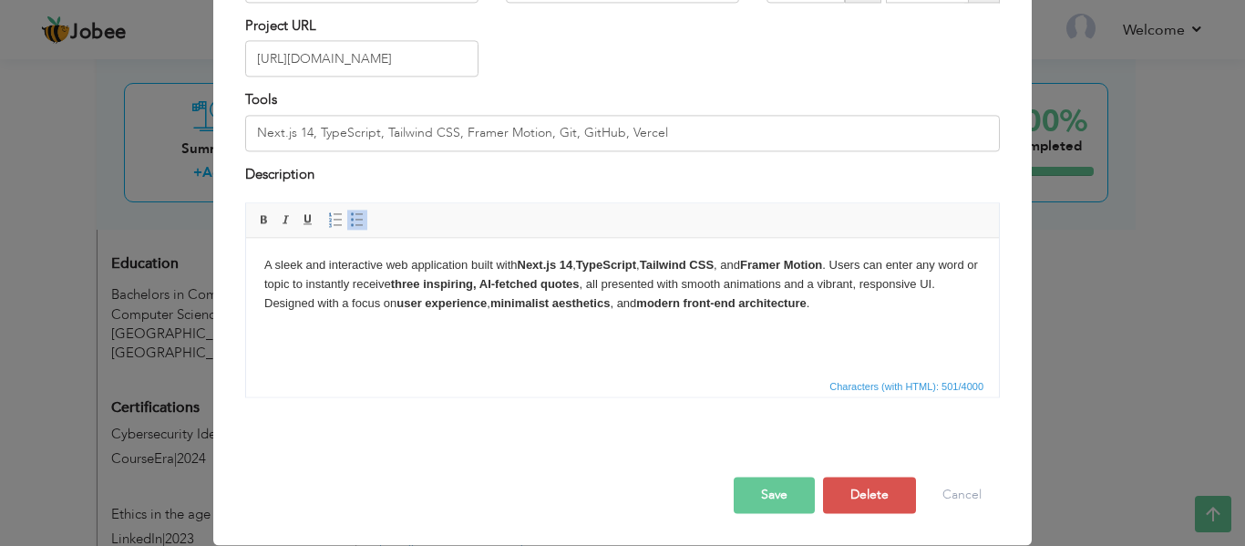
click at [747, 492] on button "Save" at bounding box center [774, 496] width 81 height 36
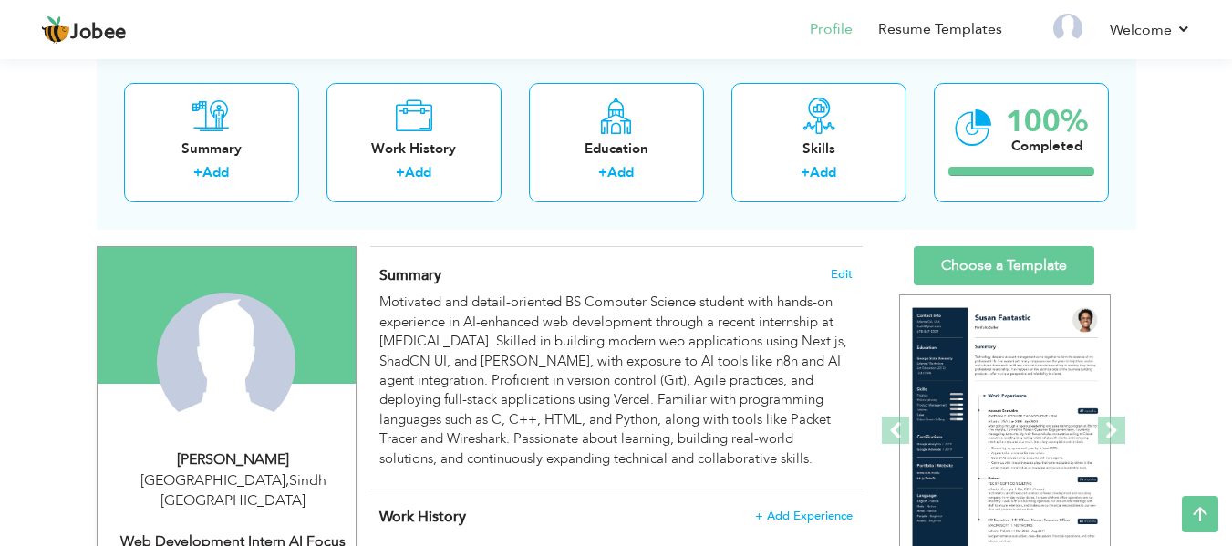
scroll to position [66, 0]
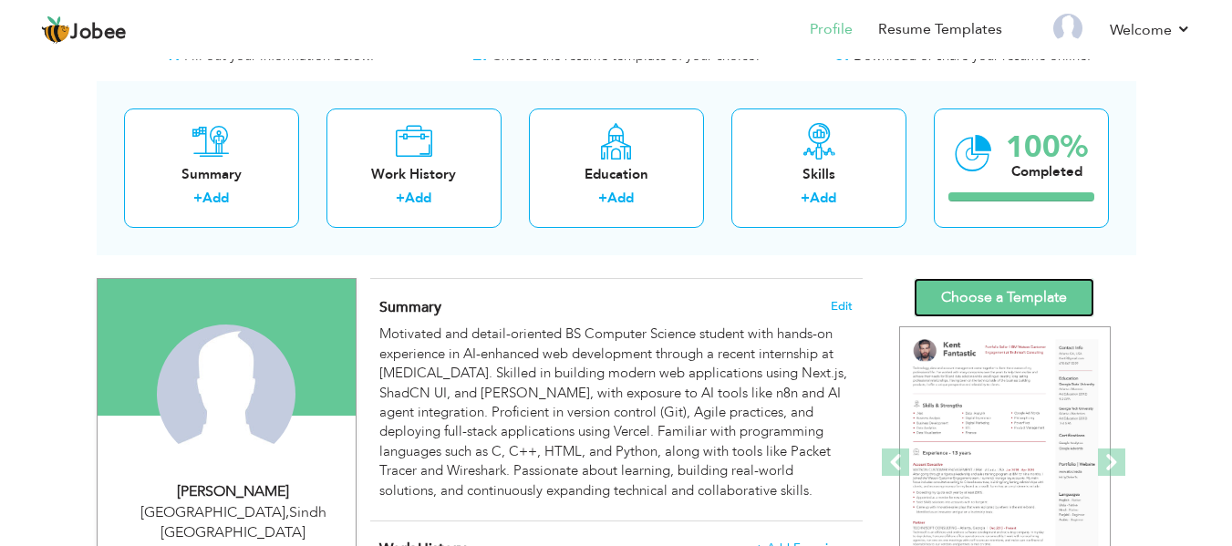
click at [993, 305] on link "Choose a Template" at bounding box center [1003, 297] width 180 height 39
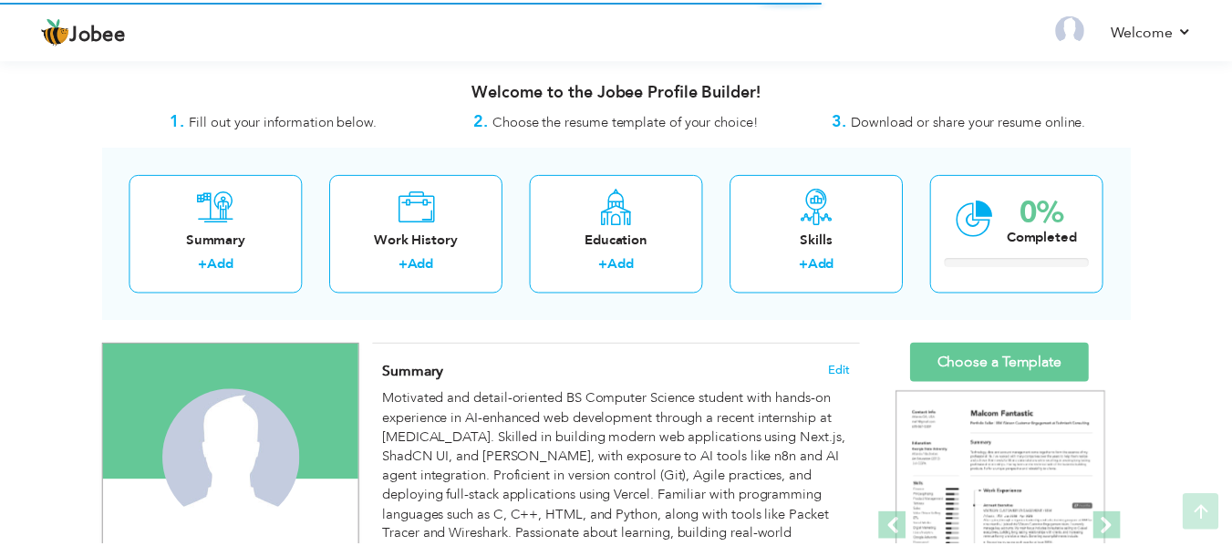
scroll to position [323, 0]
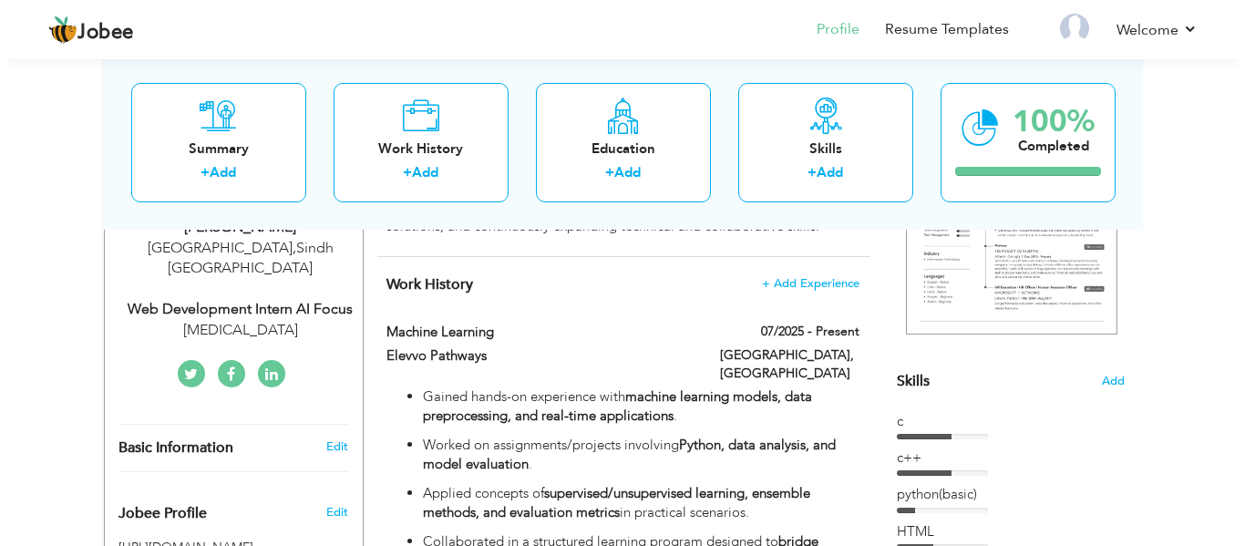
scroll to position [362, 0]
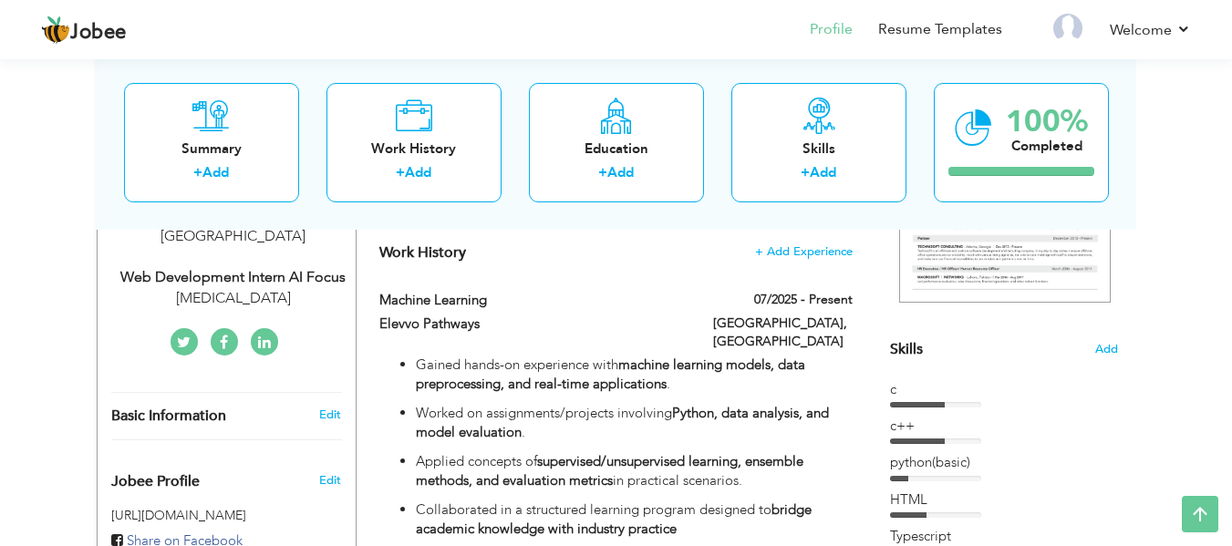
click at [239, 267] on div "Web Development Intern AI focus" at bounding box center [233, 277] width 244 height 21
type input "[PERSON_NAME]"
type input "Ilyas"
type input "03330203770"
select select "number:166"
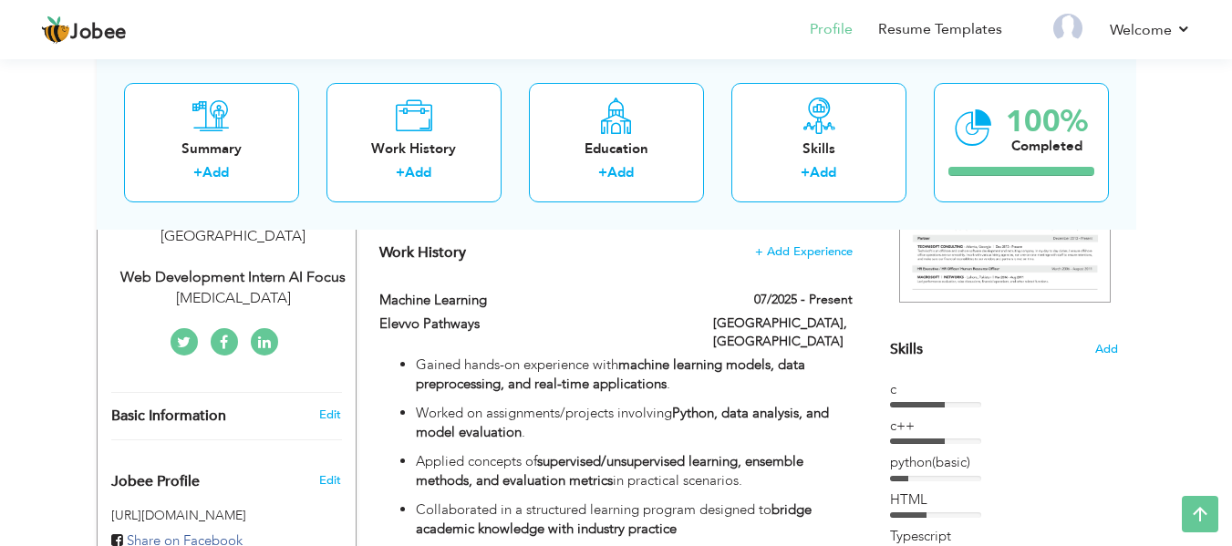
type input "Sindh"
type input "[GEOGRAPHIC_DATA]"
select select "number:2"
type input "[MEDICAL_DATA]"
type input "Web Development Intern AI focus"
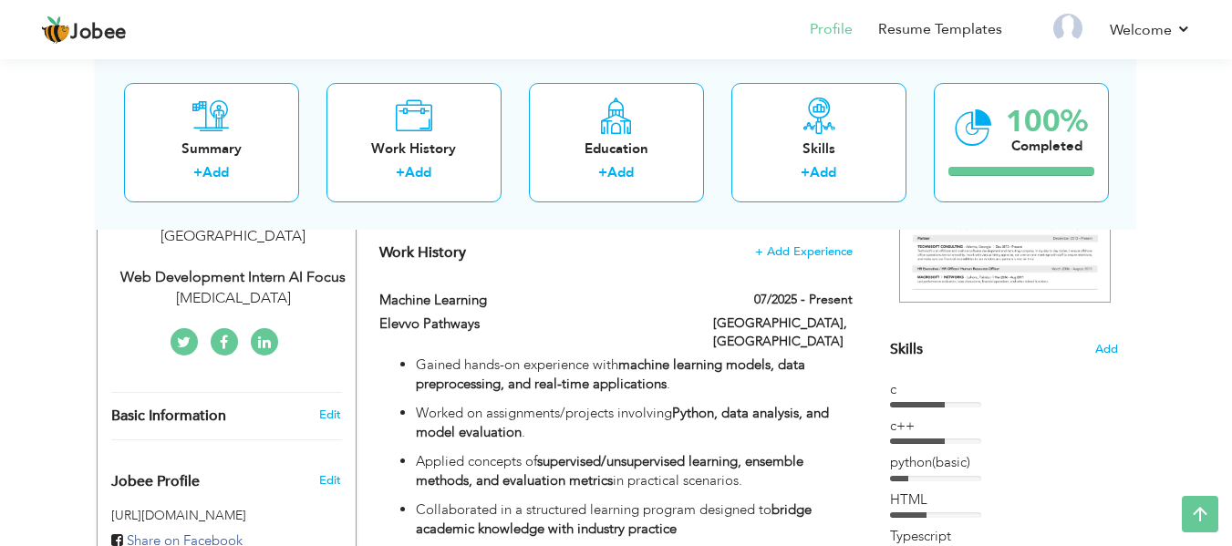
type input "[URL][DOMAIN_NAME]"
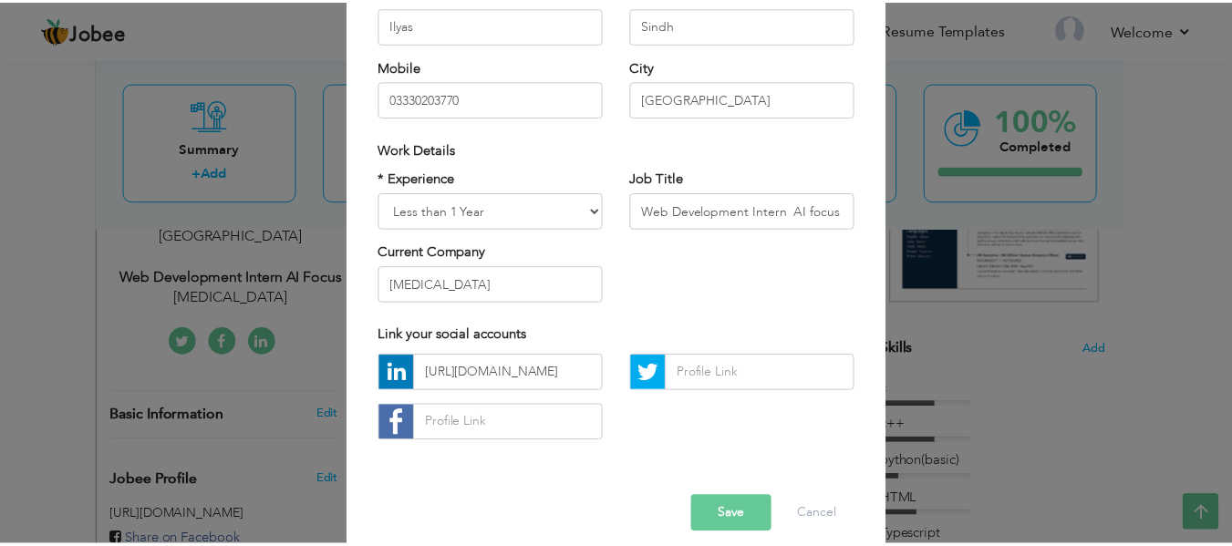
scroll to position [273, 0]
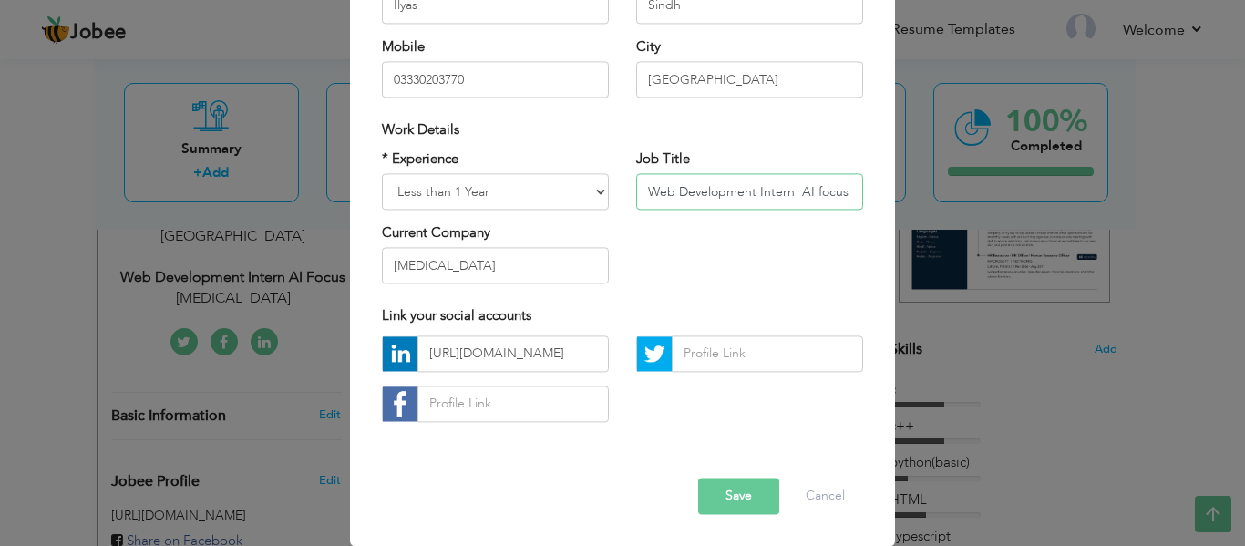
click at [708, 201] on input "Web Development Intern AI focus" at bounding box center [749, 191] width 227 height 36
click at [850, 190] on input "Web Development Intern AI focus" at bounding box center [749, 191] width 227 height 36
type input "W"
type input "Machine Learning Intern"
drag, startPoint x: 461, startPoint y: 230, endPoint x: 453, endPoint y: 282, distance: 52.6
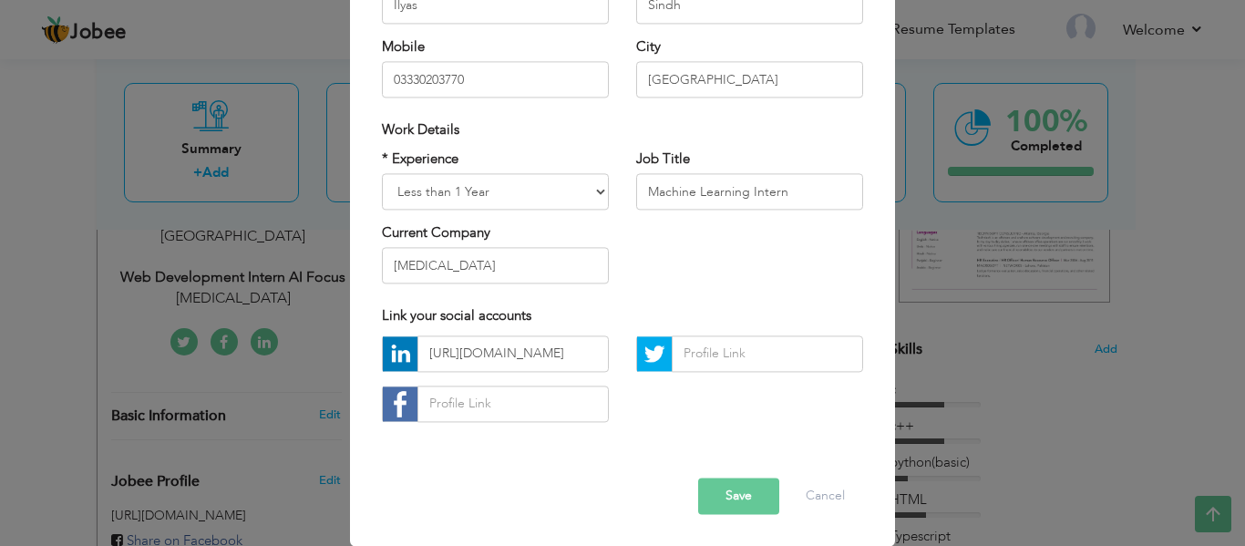
click at [453, 282] on div "Current Company Nexium" at bounding box center [495, 253] width 227 height 60
click at [453, 282] on input "[MEDICAL_DATA]" at bounding box center [495, 266] width 227 height 36
type input "N"
type input "Elevvo Pathways"
click at [738, 490] on button "Save" at bounding box center [738, 496] width 81 height 36
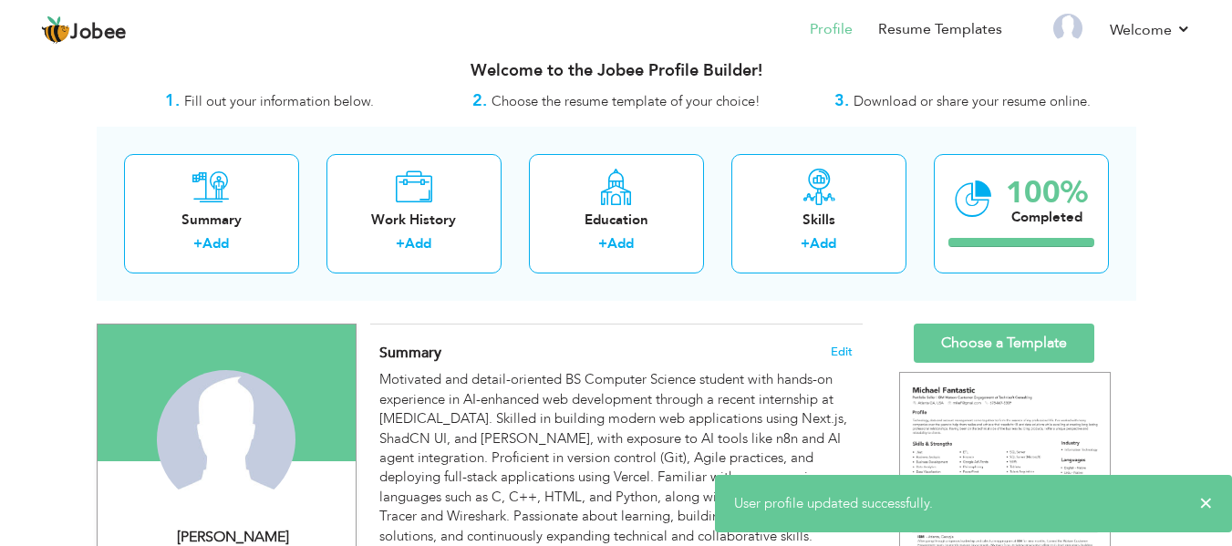
scroll to position [111, 0]
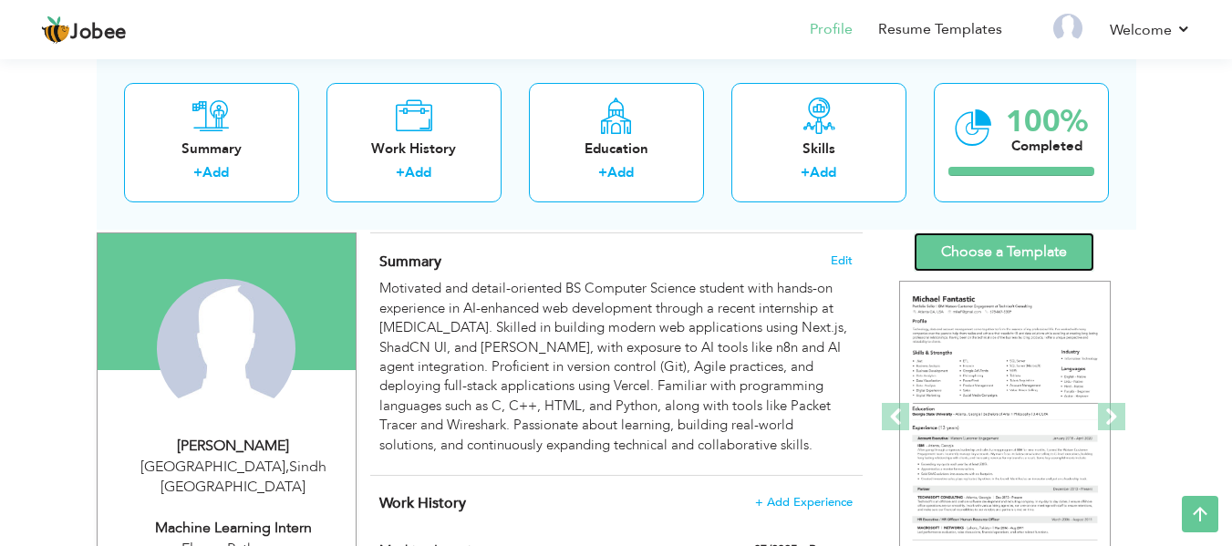
click at [1001, 238] on link "Choose a Template" at bounding box center [1003, 251] width 180 height 39
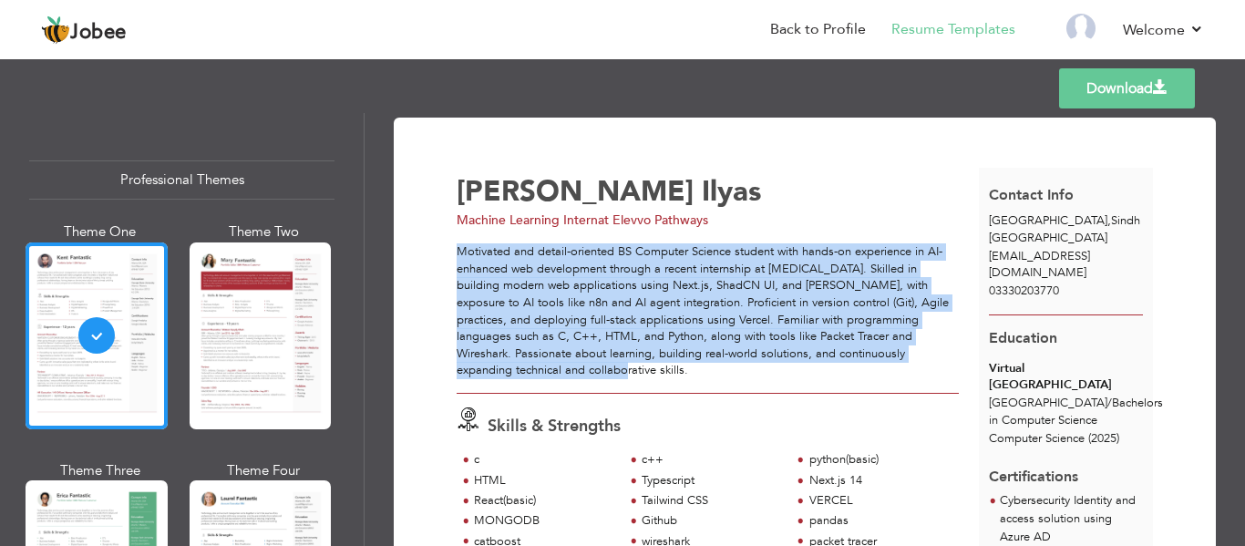
drag, startPoint x: 575, startPoint y: 372, endPoint x: 459, endPoint y: 258, distance: 163.1
click at [459, 258] on div "Motivated and detail-oriented BS Computer Science student with hands-on experie…" at bounding box center [708, 311] width 502 height 136
copy div "Motivated and detail-oriented BS Computer Science student with hands-on experie…"
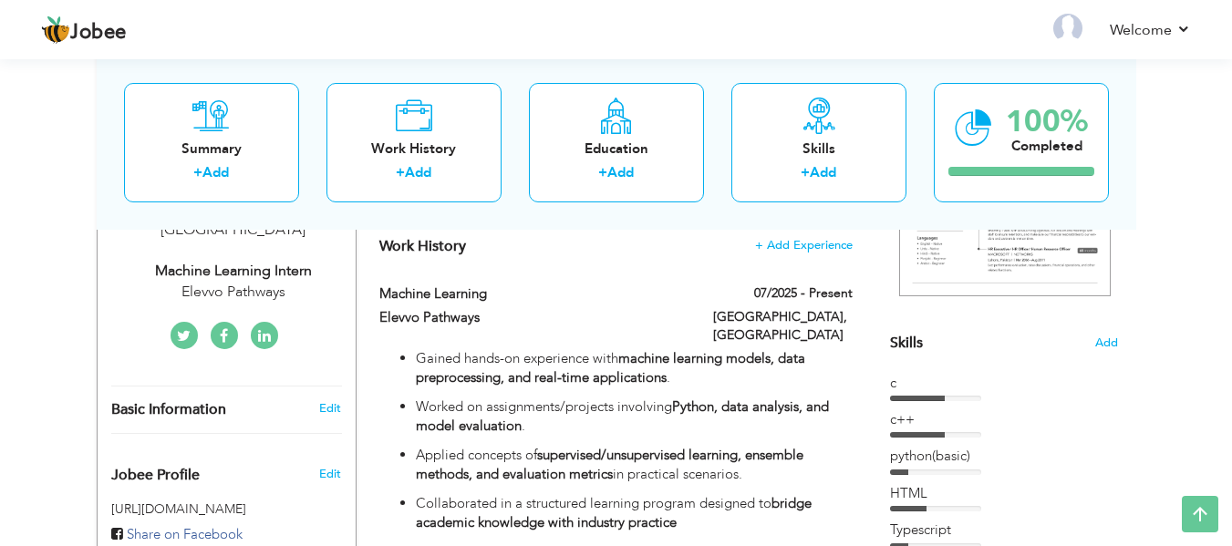
scroll to position [111, 0]
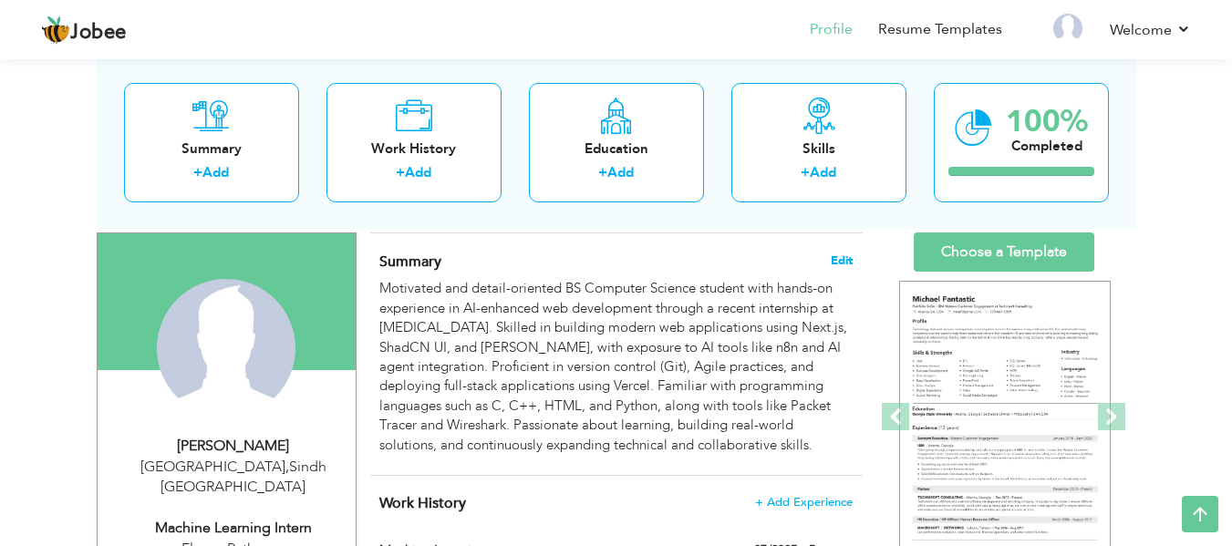
click at [840, 267] on span "Edit" at bounding box center [841, 260] width 22 height 13
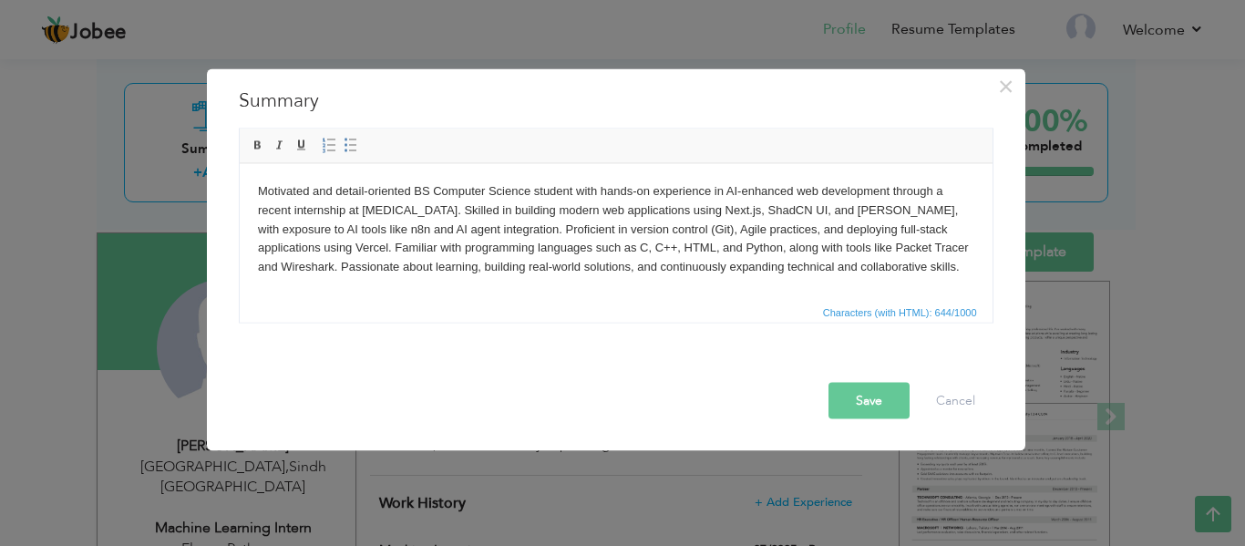
click at [719, 261] on body "Motivated and detail-oriented BS Computer Science student with hands-on experie…" at bounding box center [615, 228] width 716 height 95
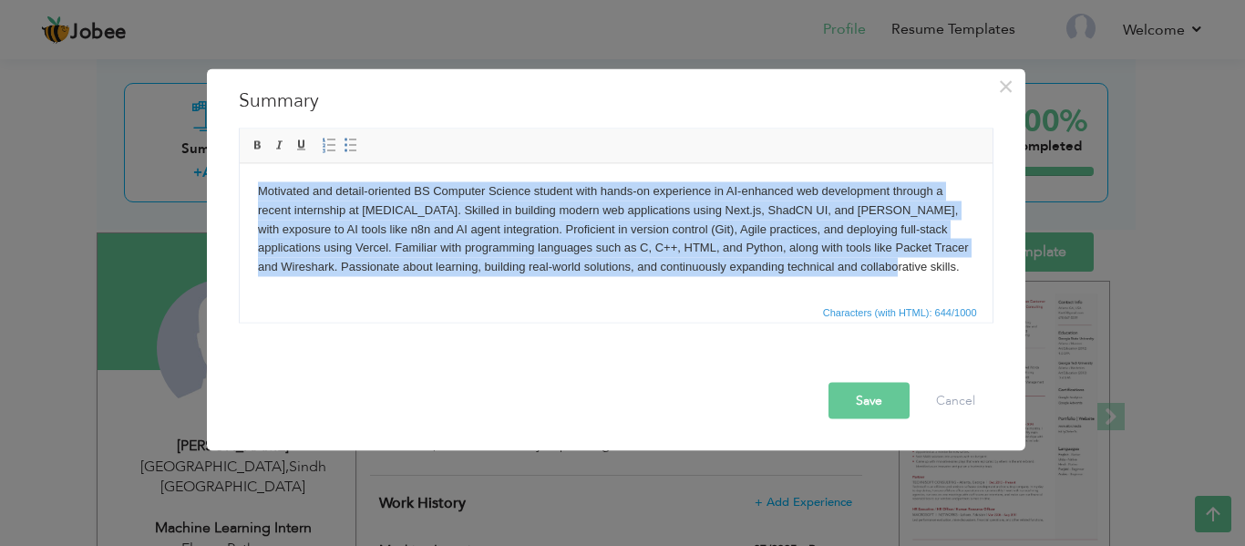
click at [895, 263] on body "Motivated and detail-oriented BS Computer Science student with hands-on experie…" at bounding box center [615, 228] width 716 height 95
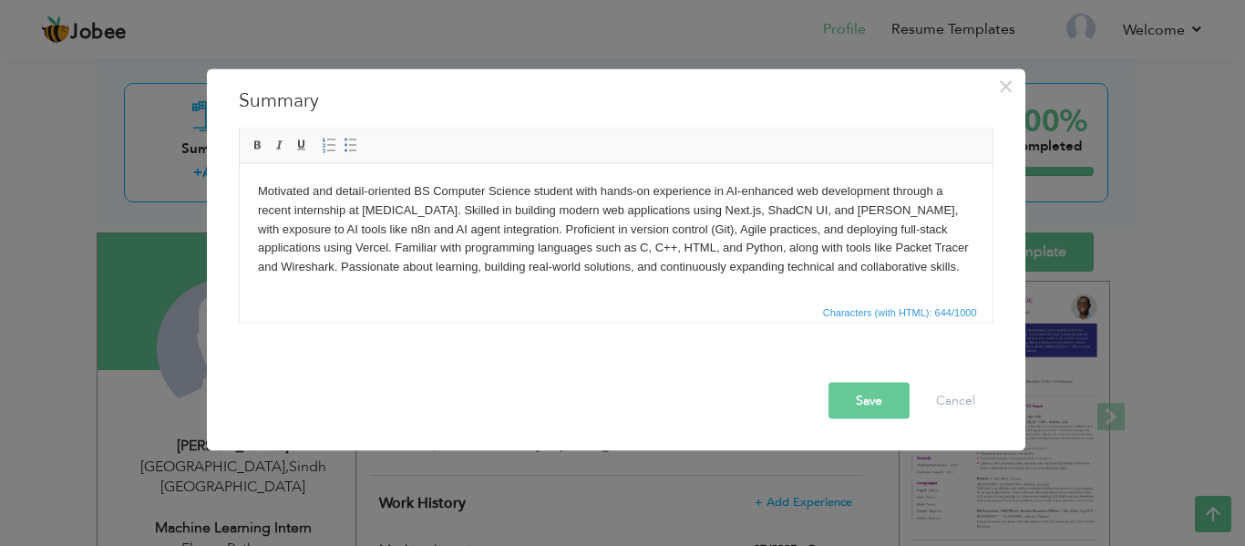
click at [888, 269] on body "Motivated and detail-oriented BS Computer Science student with hands-on experie…" at bounding box center [615, 228] width 716 height 95
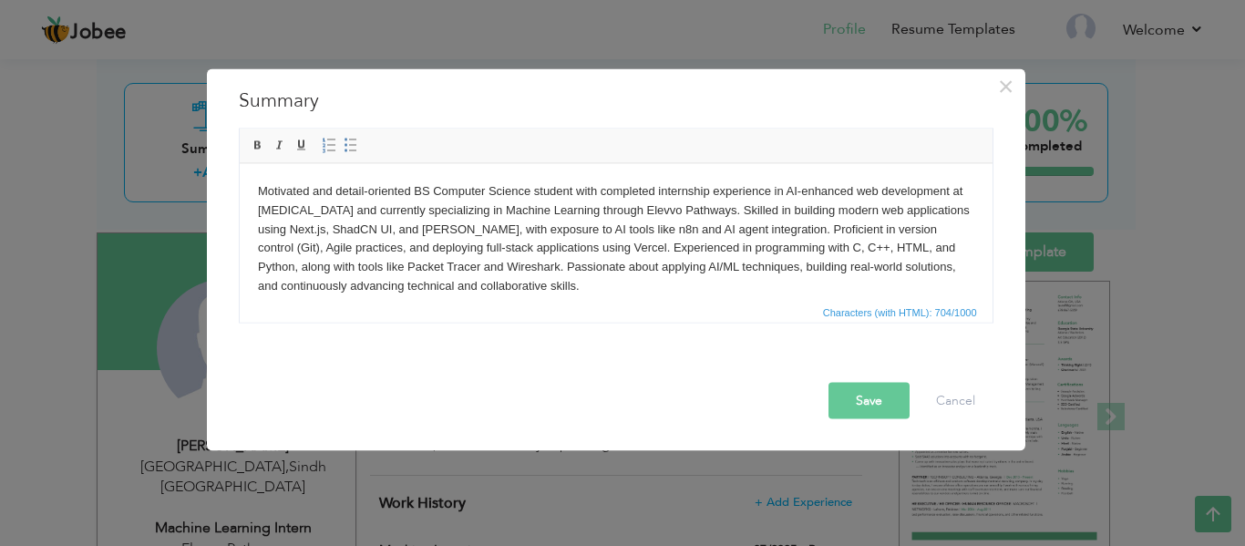
click at [884, 408] on button "Save" at bounding box center [869, 400] width 81 height 36
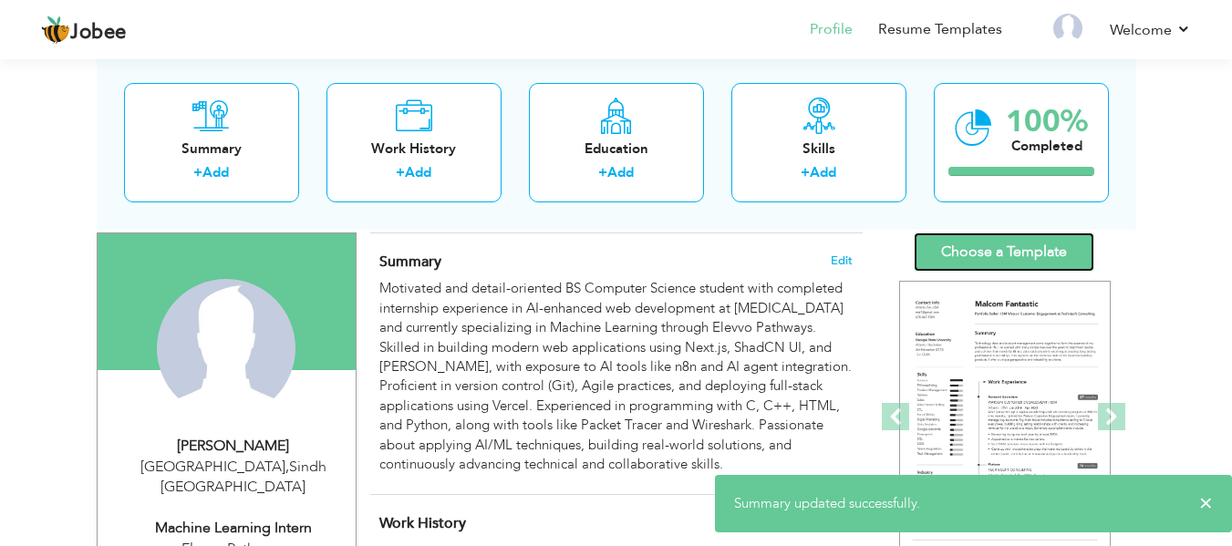
click at [1022, 253] on link "Choose a Template" at bounding box center [1003, 251] width 180 height 39
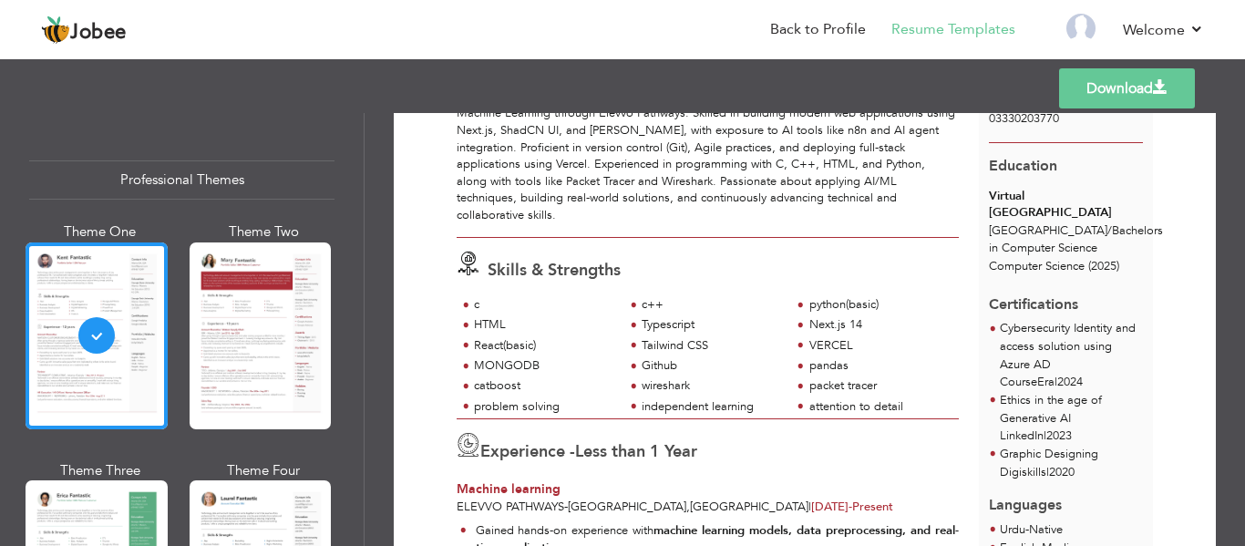
scroll to position [140, 0]
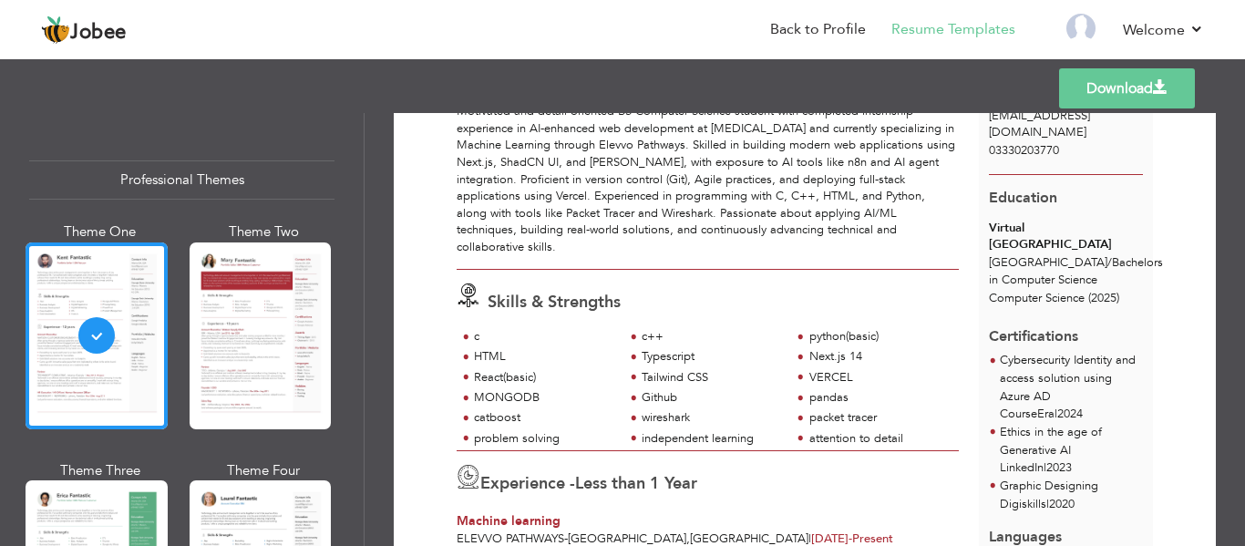
click at [1120, 81] on link "Download" at bounding box center [1127, 88] width 136 height 40
